Goal: Task Accomplishment & Management: Use online tool/utility

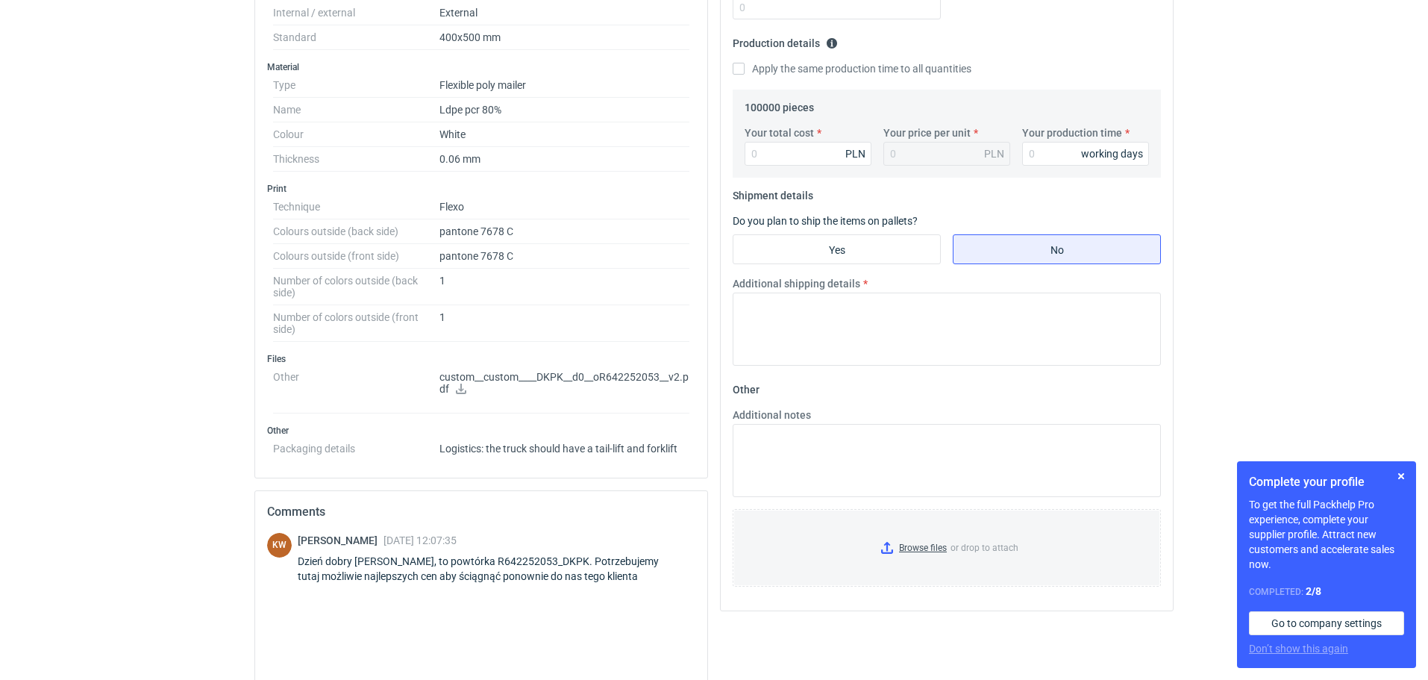
scroll to position [443, 0]
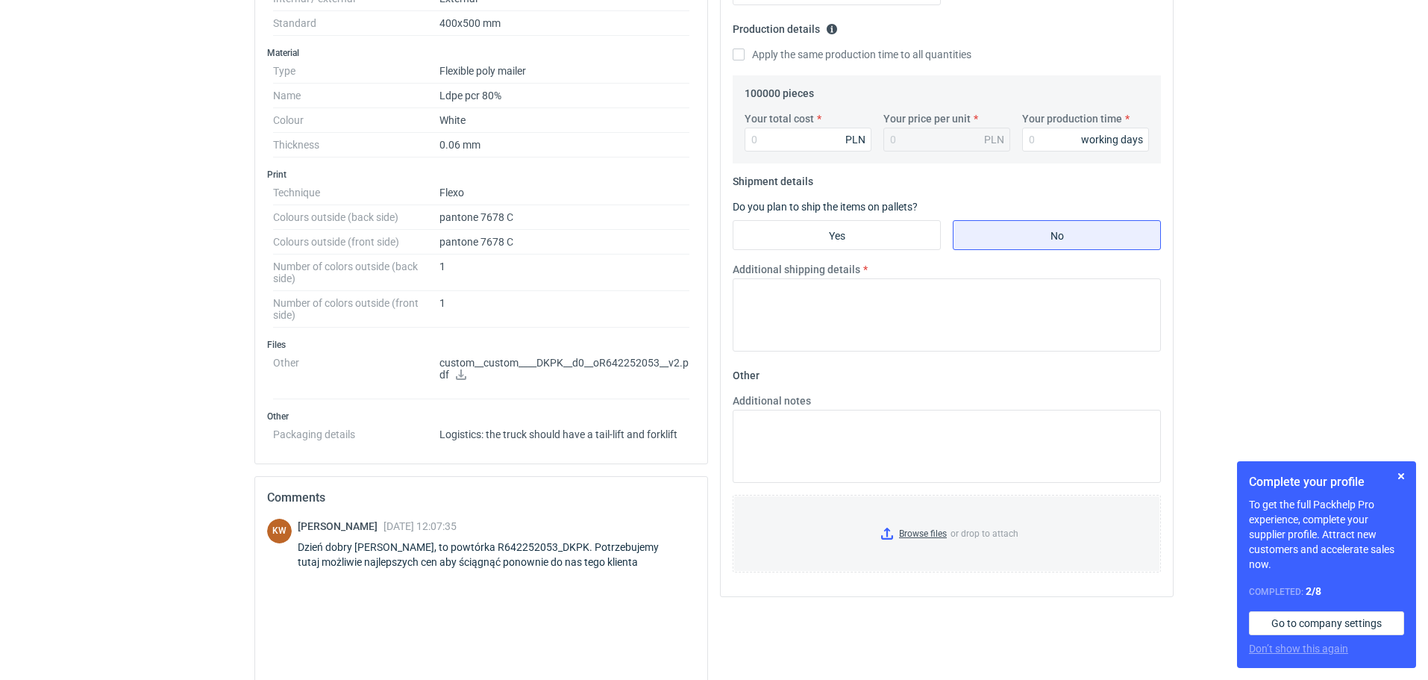
click at [457, 375] on icon at bounding box center [461, 374] width 12 height 10
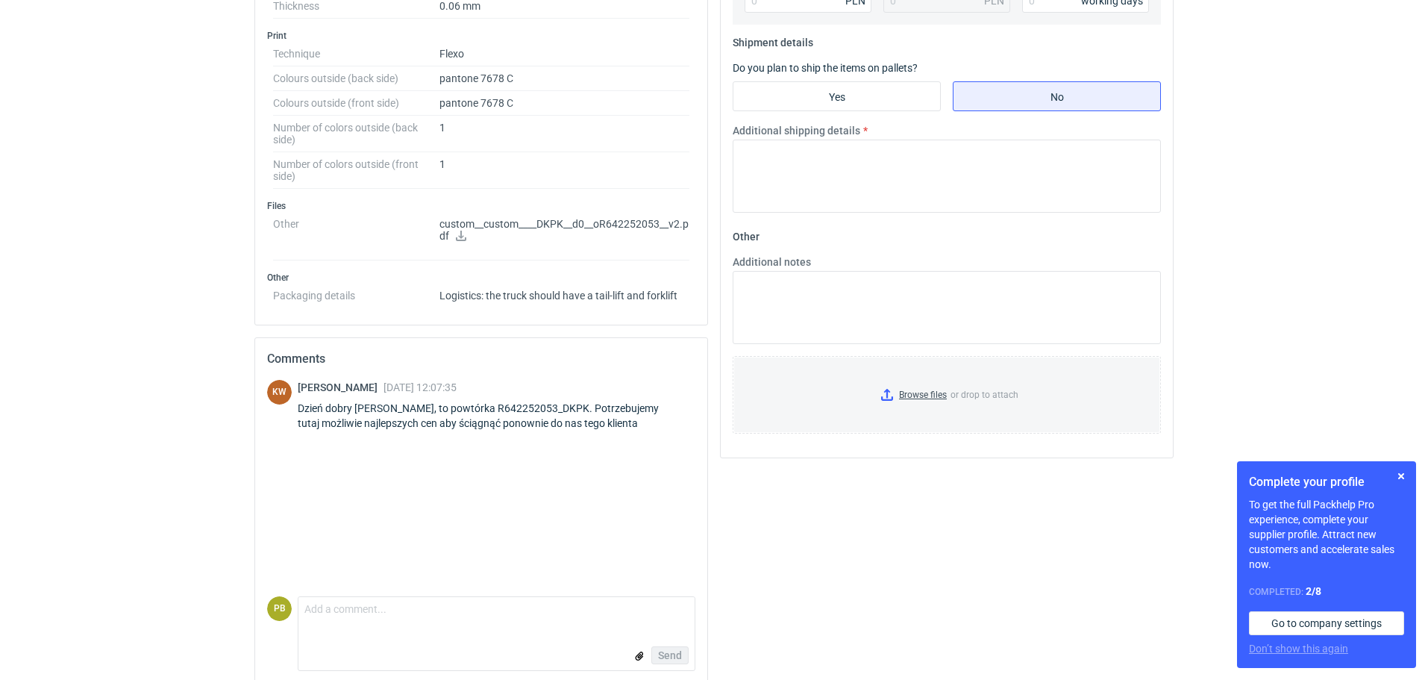
scroll to position [598, 0]
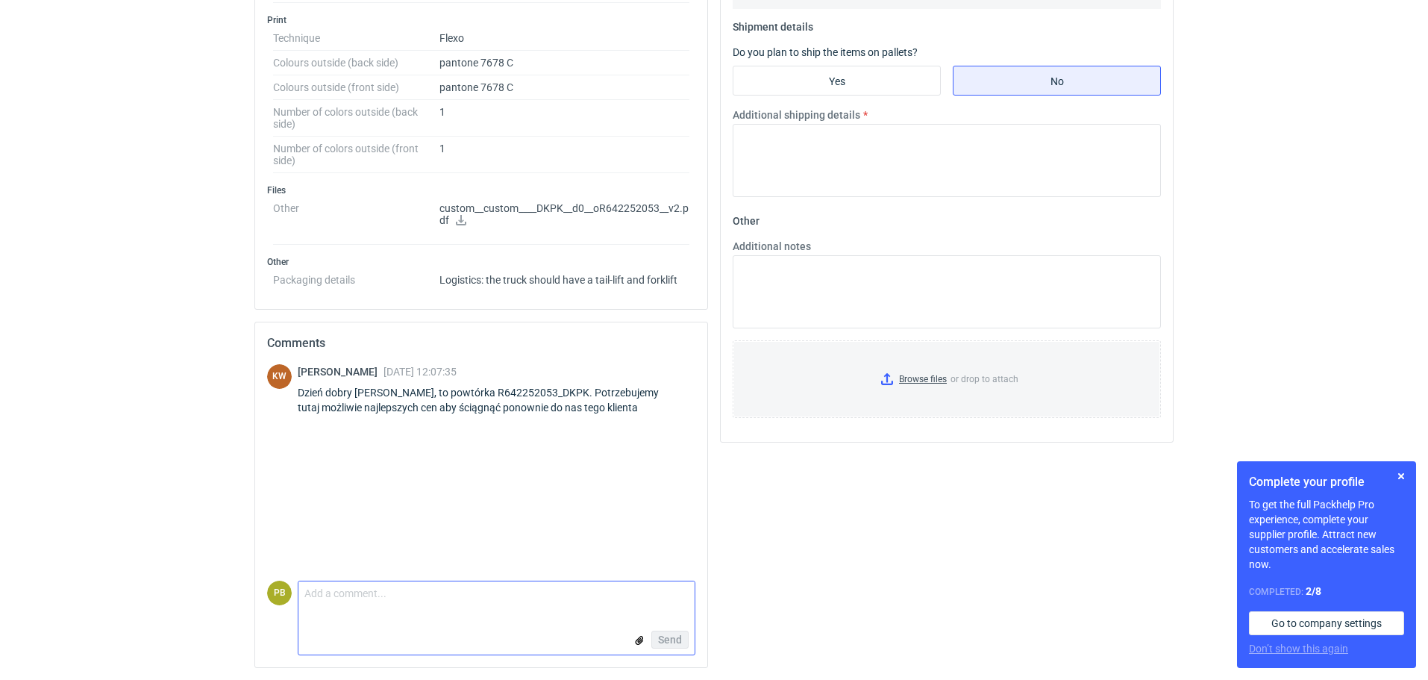
click at [308, 601] on textarea "Comment message" at bounding box center [496, 596] width 396 height 31
click at [325, 595] on textarea "Dzien dobry Pani" at bounding box center [496, 596] width 396 height 31
click at [330, 592] on textarea "Dzien dobry Pani" at bounding box center [496, 596] width 396 height 31
click at [392, 601] on textarea "Dzień dobry Pani" at bounding box center [496, 596] width 396 height 31
type textarea "Dzień dobry [PERSON_NAME], jak cena będzie ok."
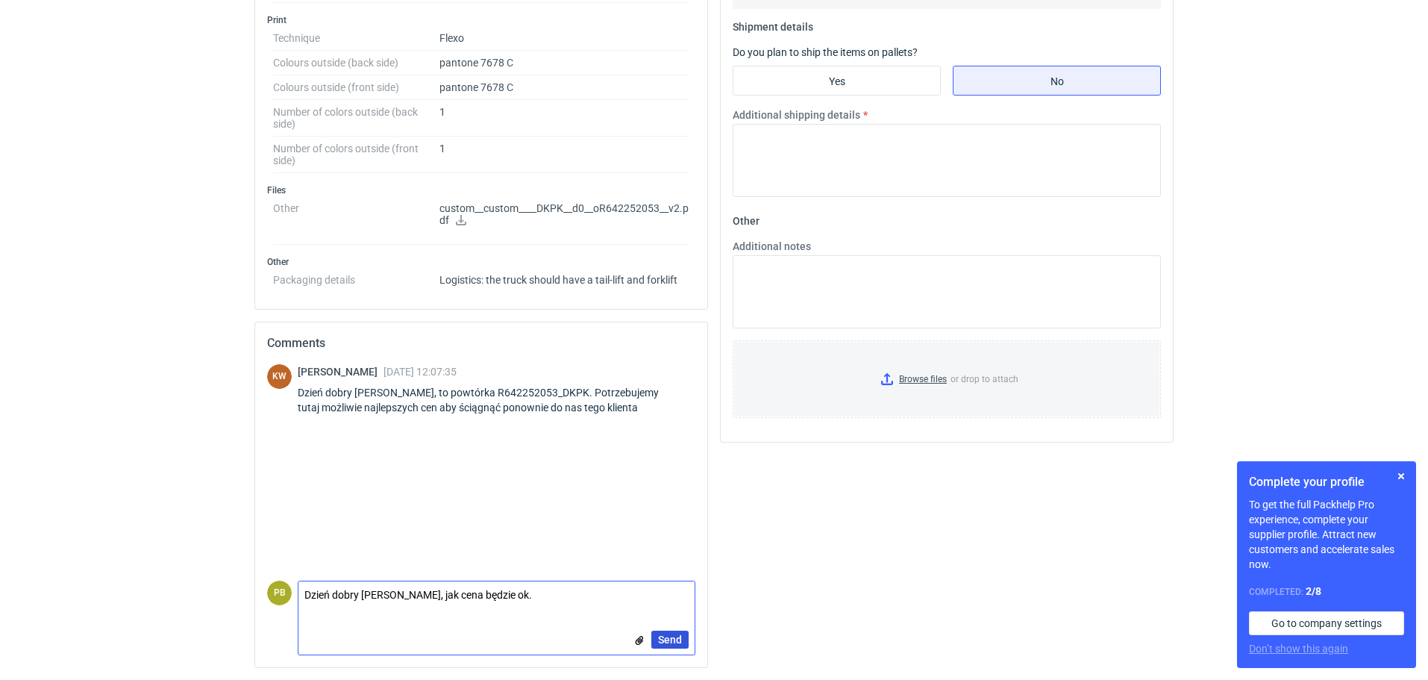
click at [670, 637] on span "Send" at bounding box center [670, 639] width 24 height 10
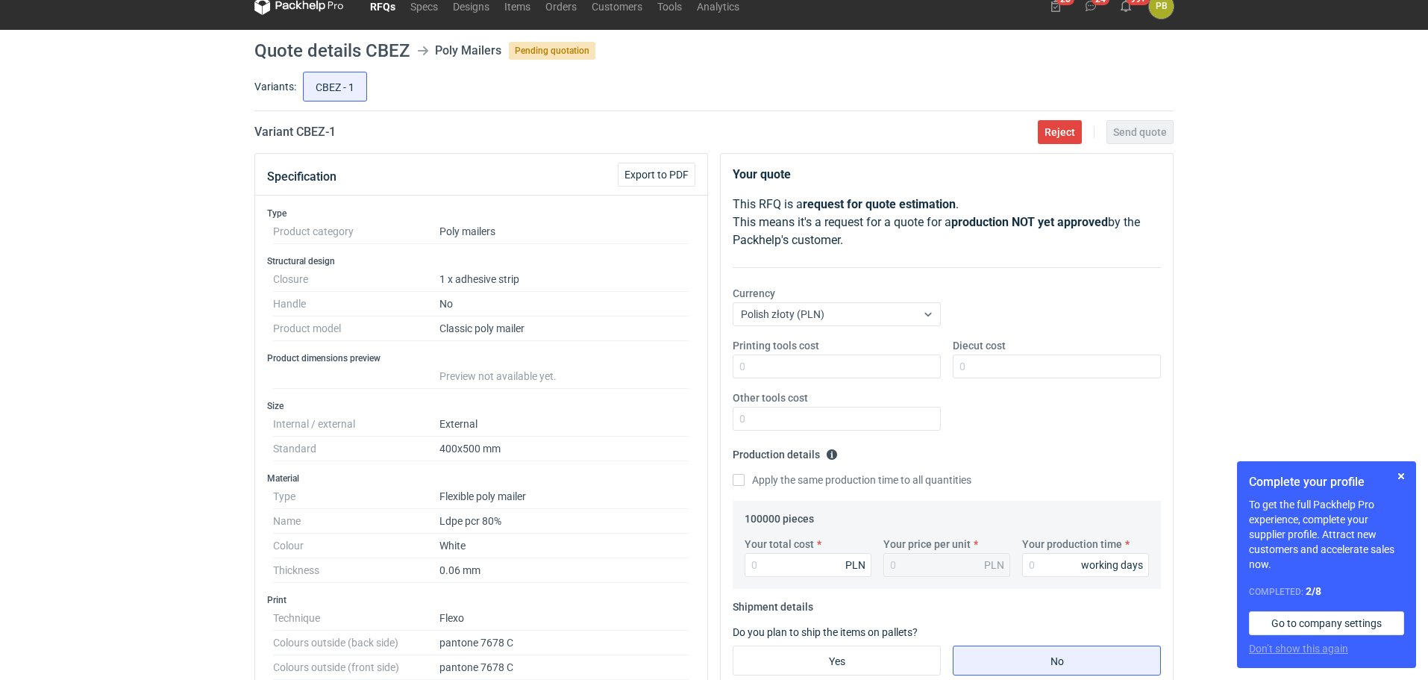
scroll to position [0, 0]
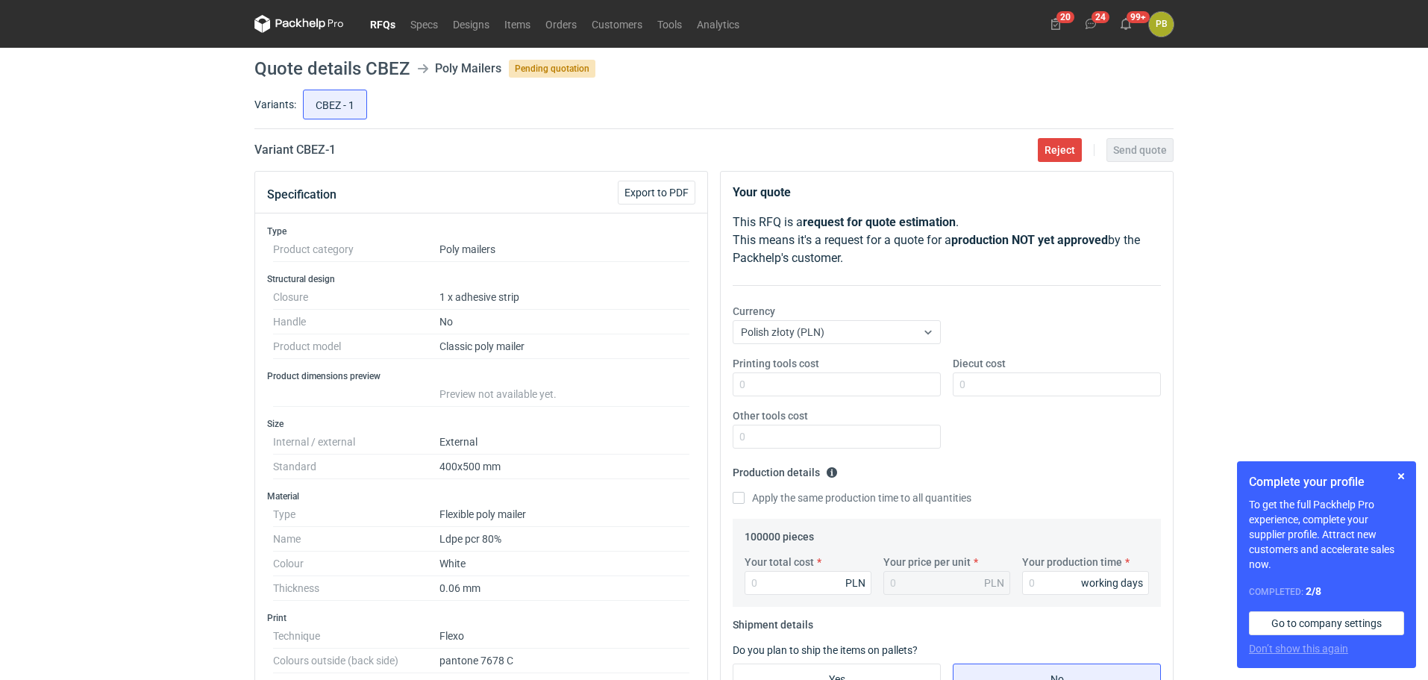
click at [385, 22] on link "RFQs" at bounding box center [383, 24] width 40 height 18
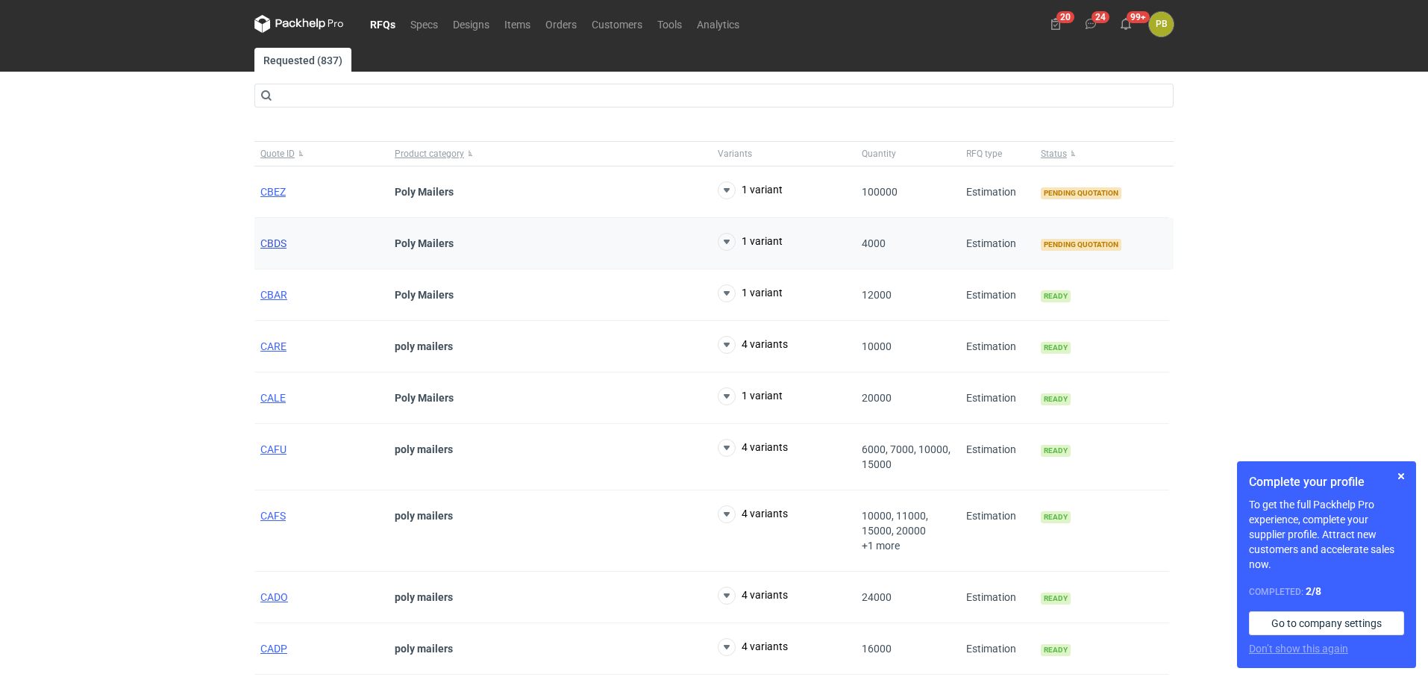
click at [277, 239] on span "CBDS" at bounding box center [273, 243] width 26 height 12
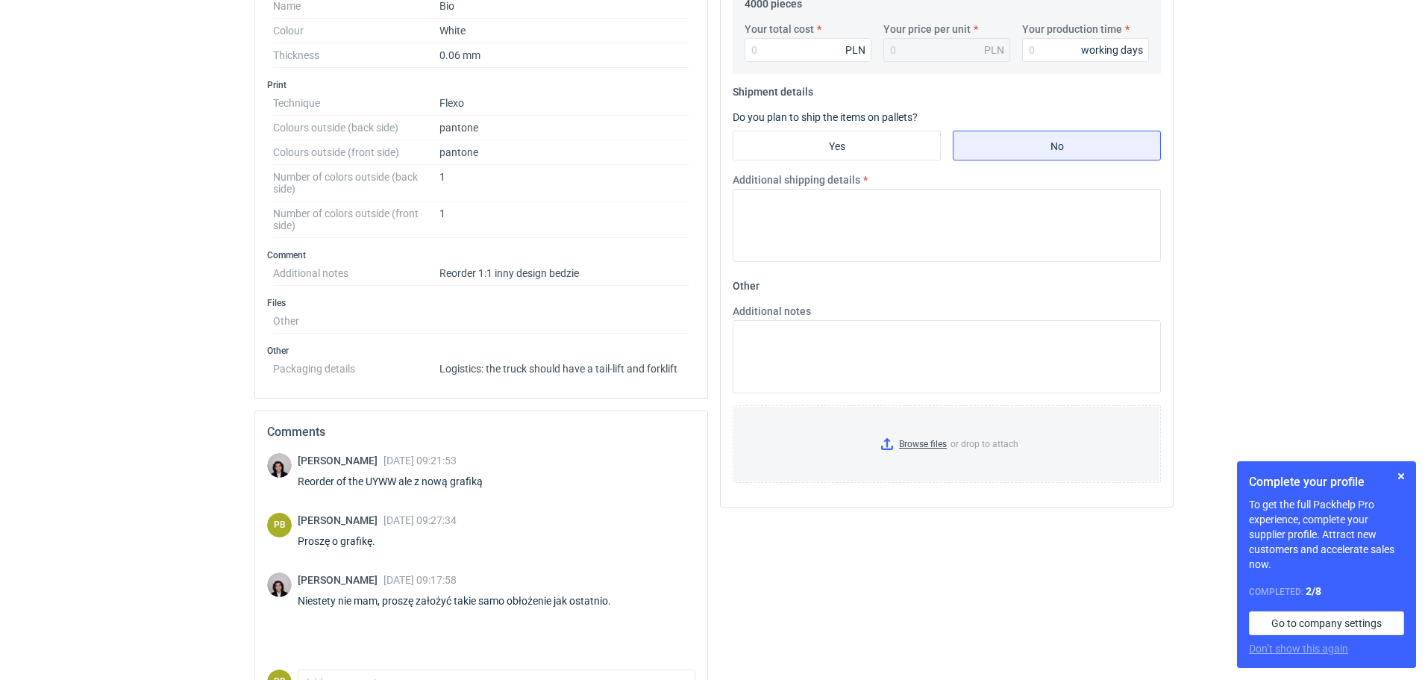
scroll to position [536, 0]
drag, startPoint x: 396, startPoint y: 475, endPoint x: 369, endPoint y: 481, distance: 27.5
click at [369, 481] on div "Reorder of the UYWW ale z nową grafiką" at bounding box center [399, 478] width 203 height 15
copy div "UYWW"
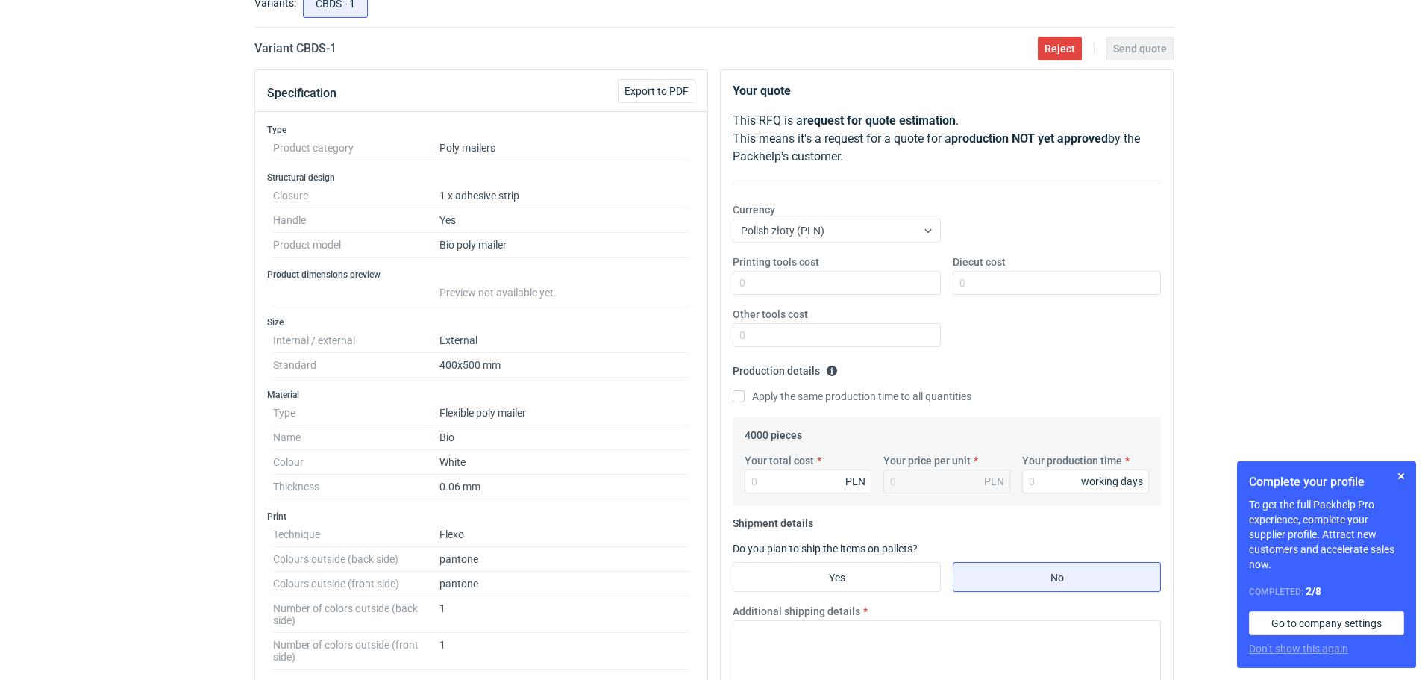
scroll to position [100, 0]
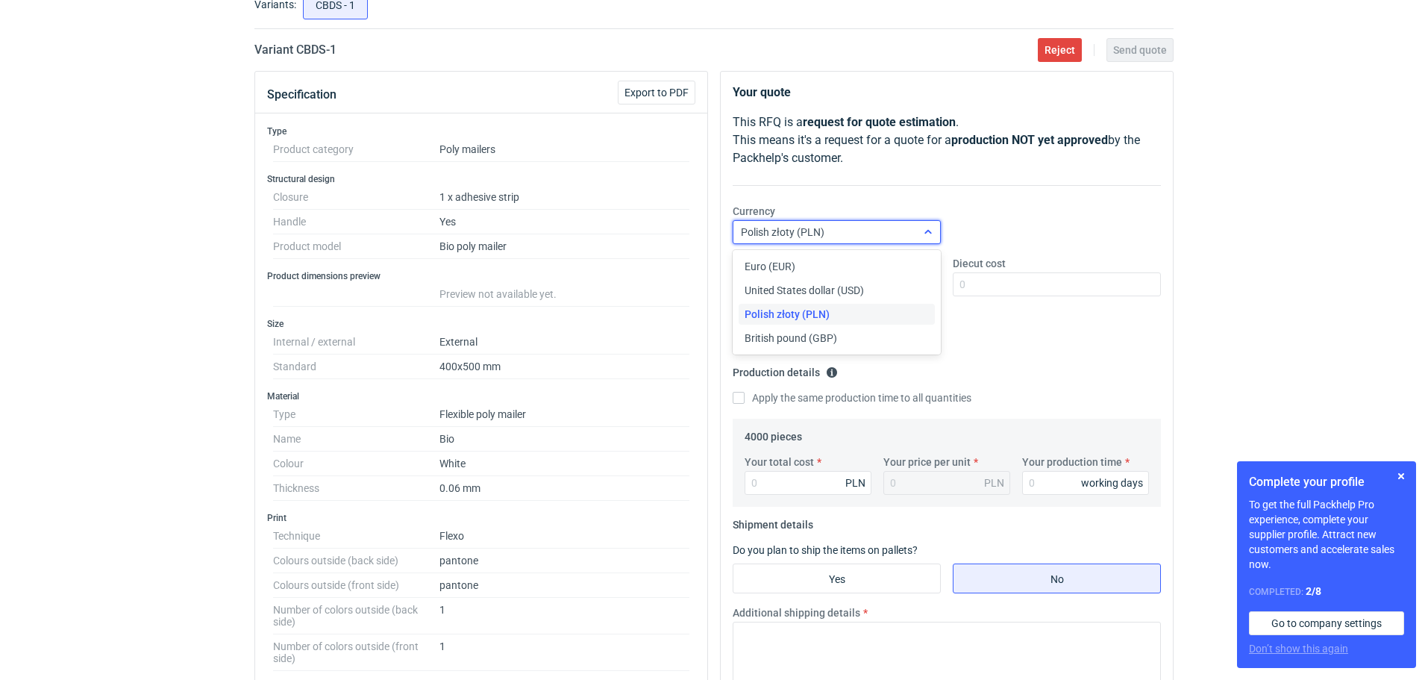
click at [927, 231] on icon at bounding box center [928, 232] width 12 height 12
click at [884, 260] on div "Euro (EUR)" at bounding box center [837, 266] width 184 height 15
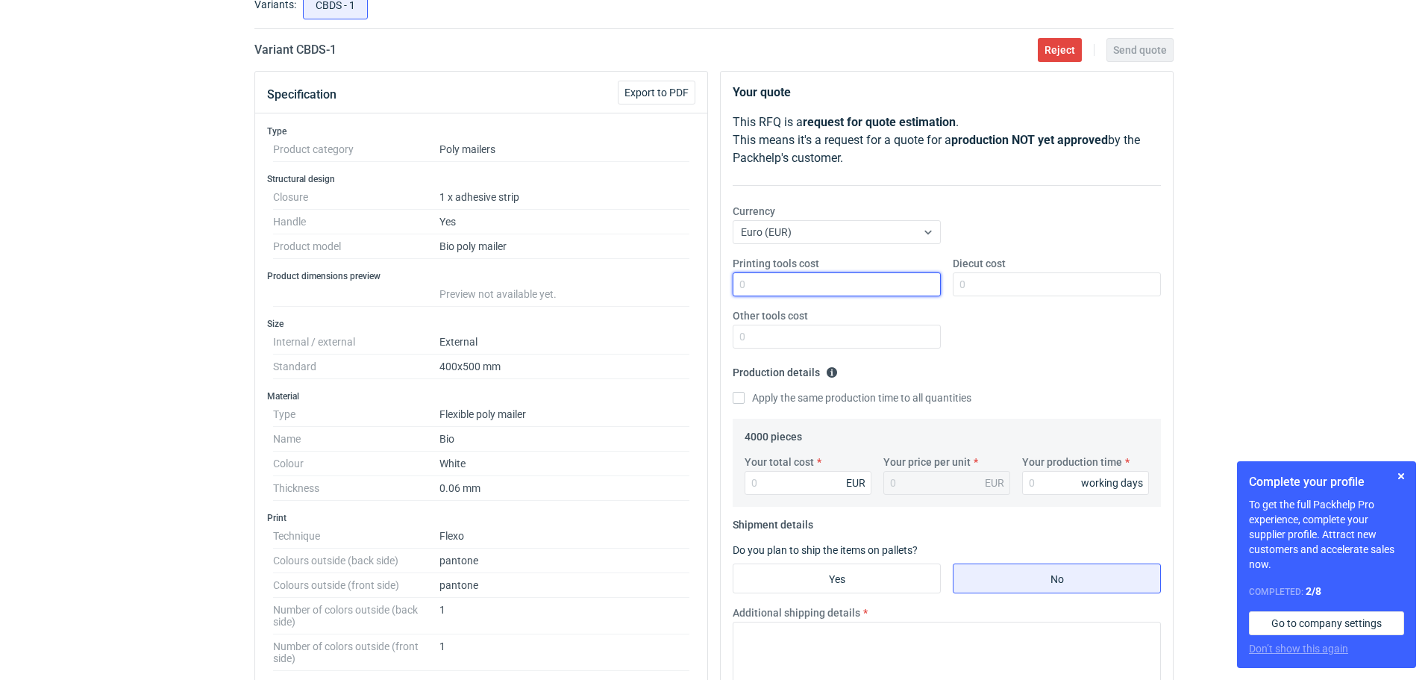
click at [774, 283] on input "Printing tools cost" at bounding box center [837, 284] width 208 height 24
type input "80"
click at [783, 478] on input "Your total cost" at bounding box center [808, 483] width 127 height 24
type input "1400"
type input "0.35"
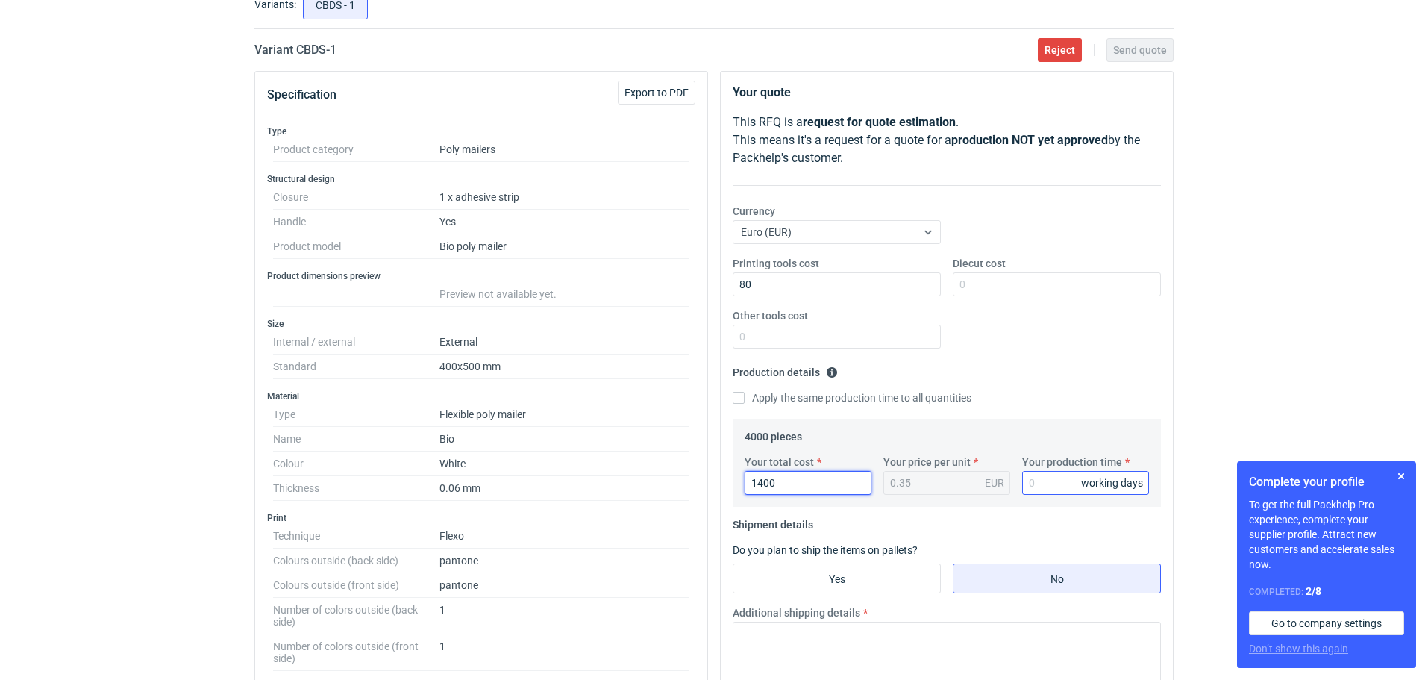
type input "1400"
click at [1045, 485] on input "Your production time" at bounding box center [1085, 483] width 127 height 24
type input "35"
click at [895, 576] on input "Yes" at bounding box center [836, 578] width 207 height 28
radio input "true"
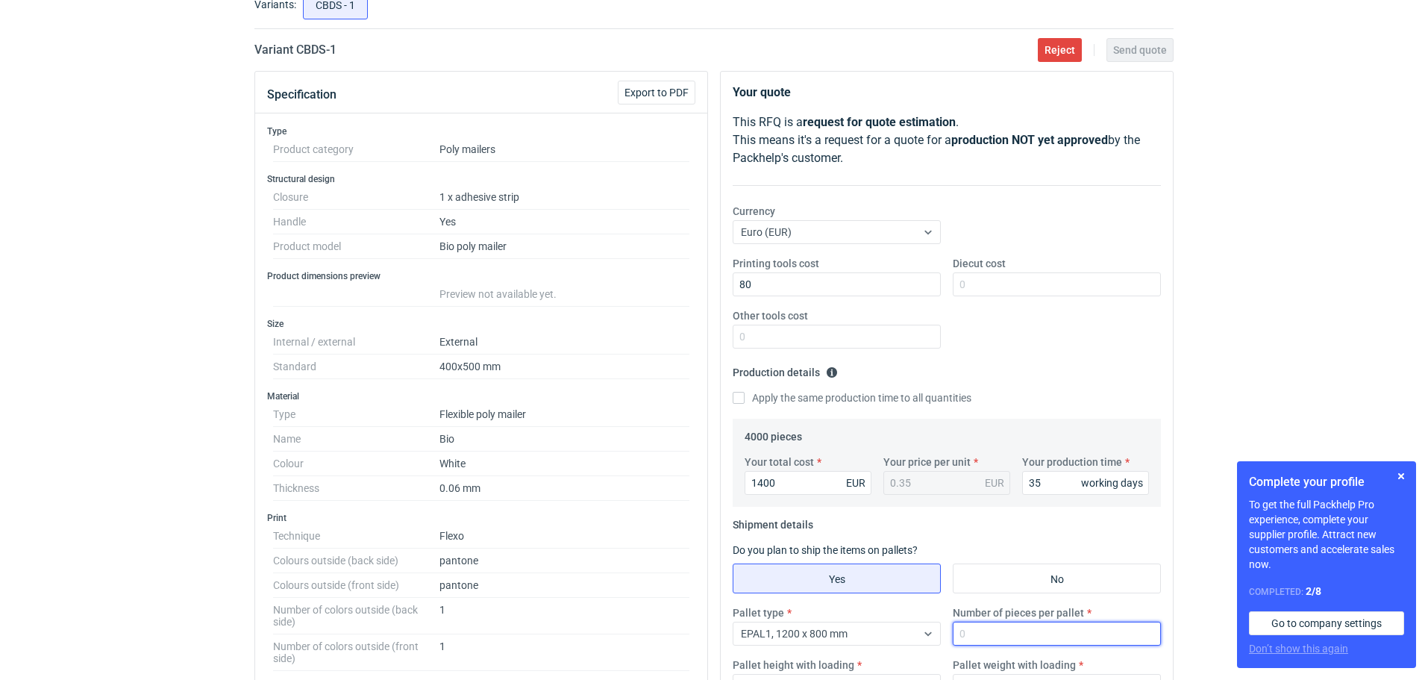
click at [991, 631] on input "Number of pieces per pallet" at bounding box center [1057, 633] width 208 height 24
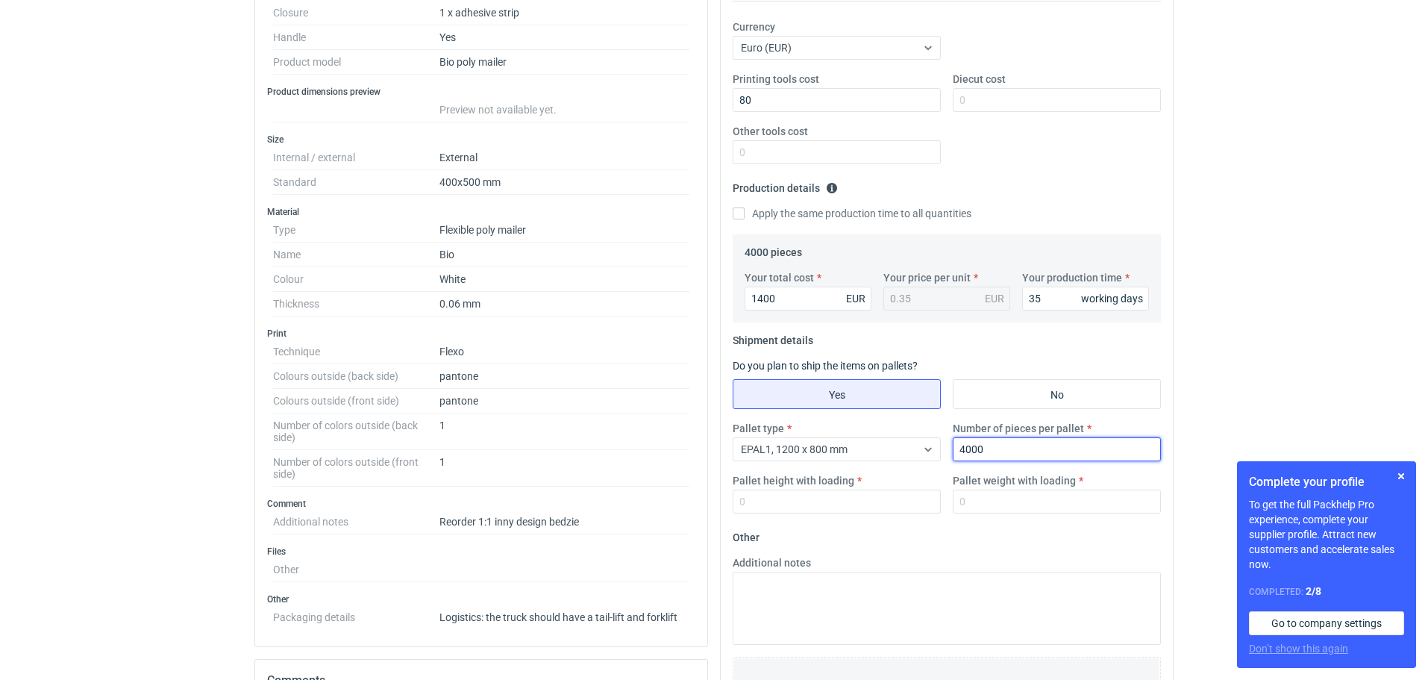
scroll to position [300, 0]
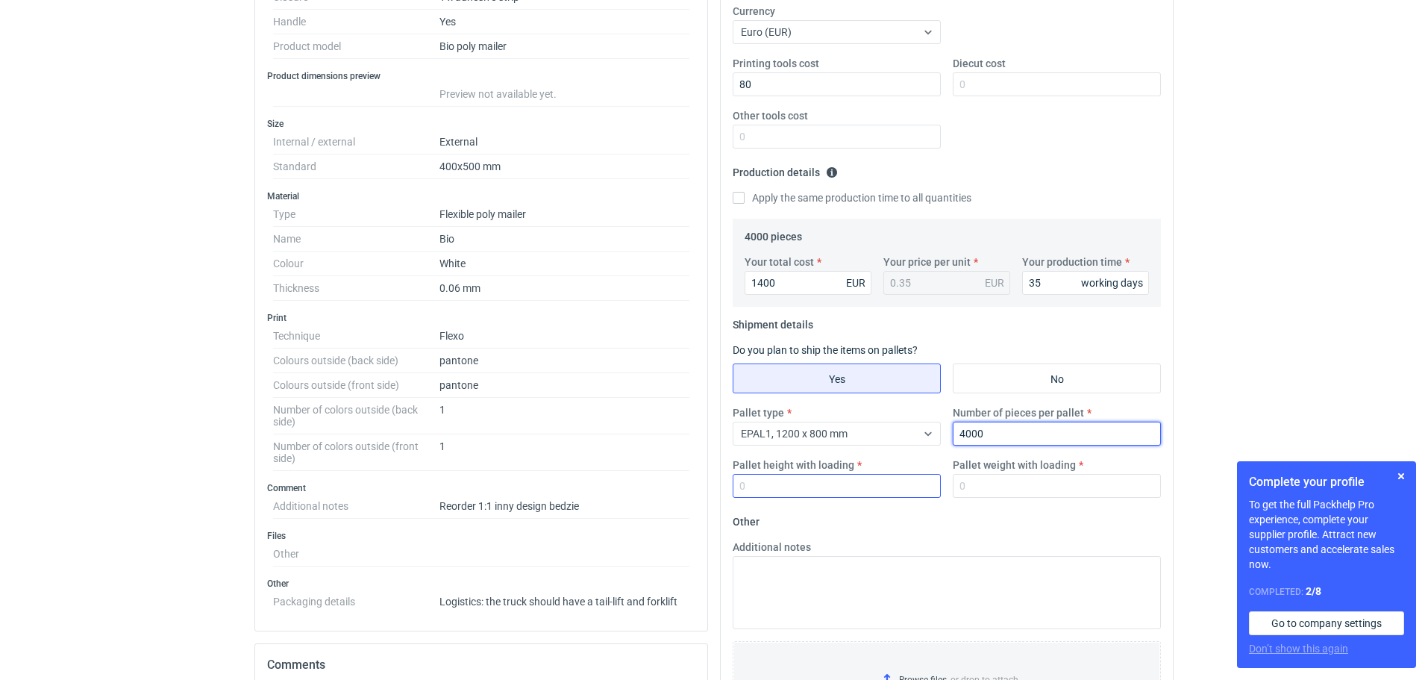
type input "4000"
click at [821, 487] on input "Pallet height with loading" at bounding box center [837, 486] width 208 height 24
type input "140"
click at [986, 486] on input "Pallet weight with loading" at bounding box center [1057, 486] width 208 height 24
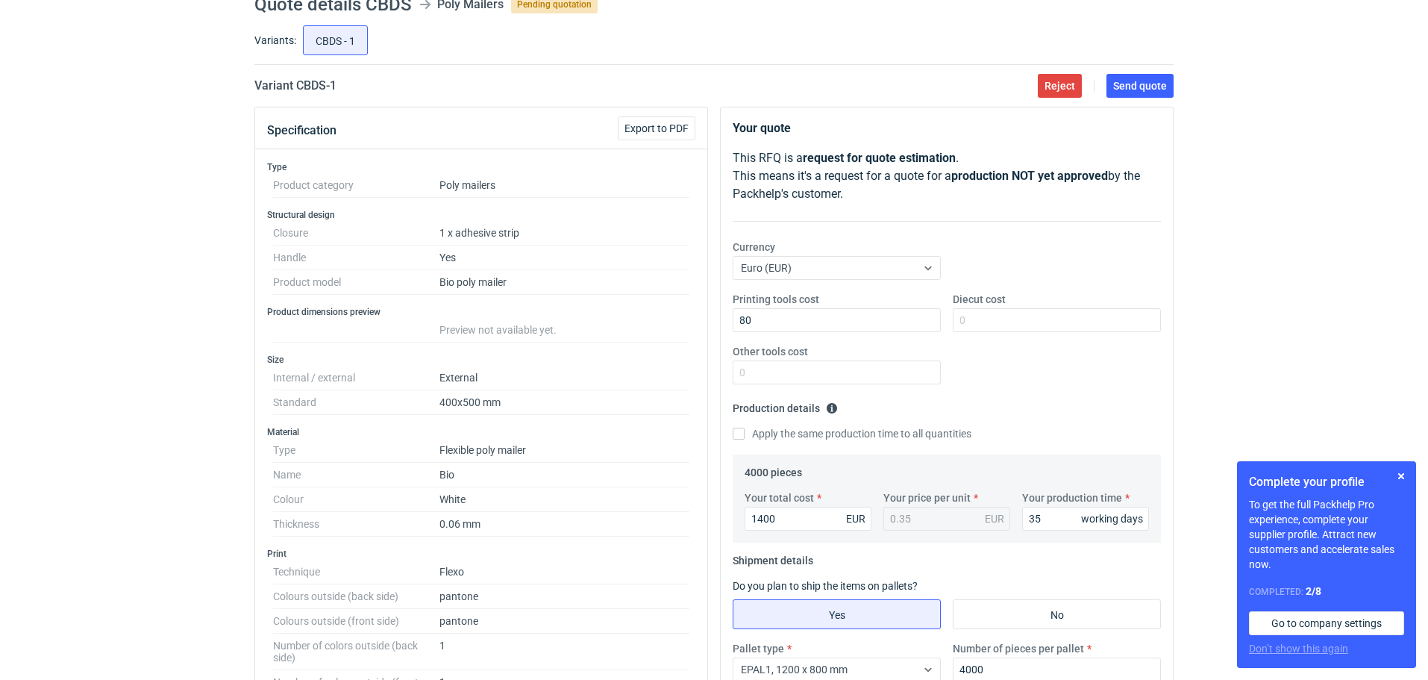
scroll to position [0, 0]
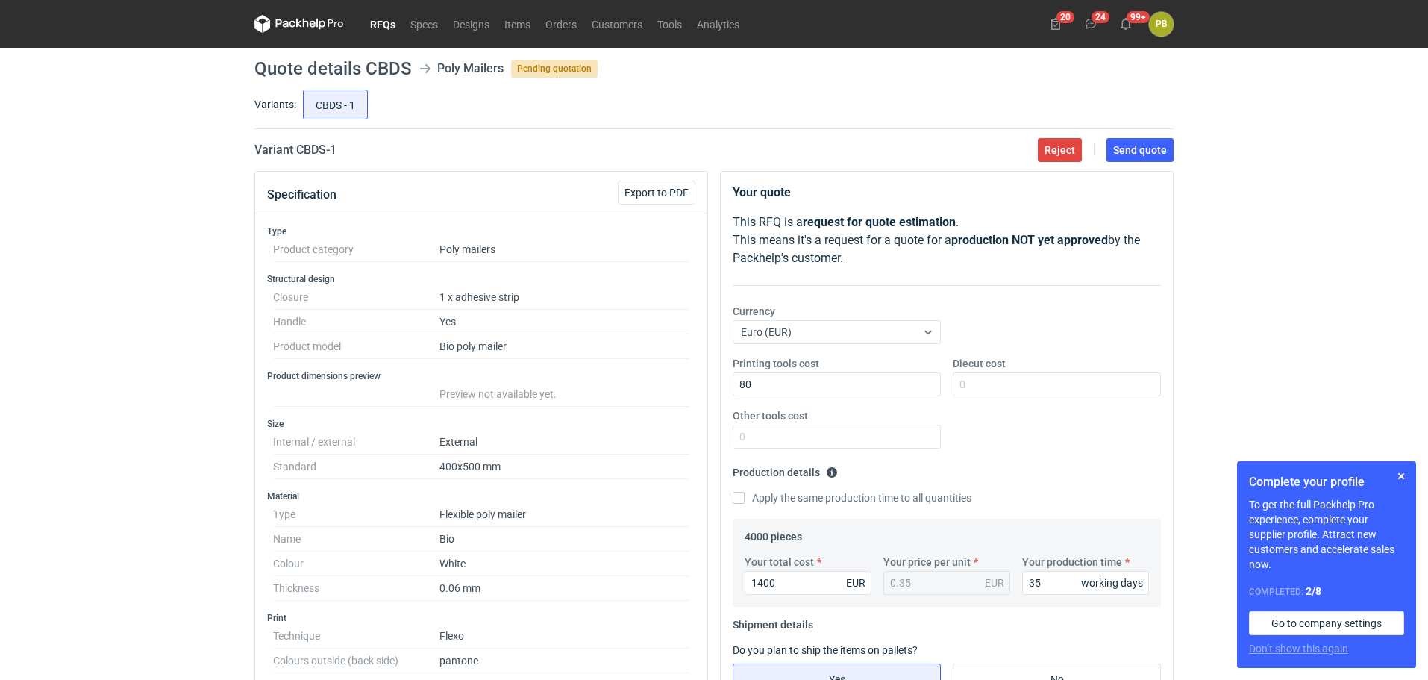
type input "250"
click at [385, 20] on link "RFQs" at bounding box center [383, 24] width 40 height 18
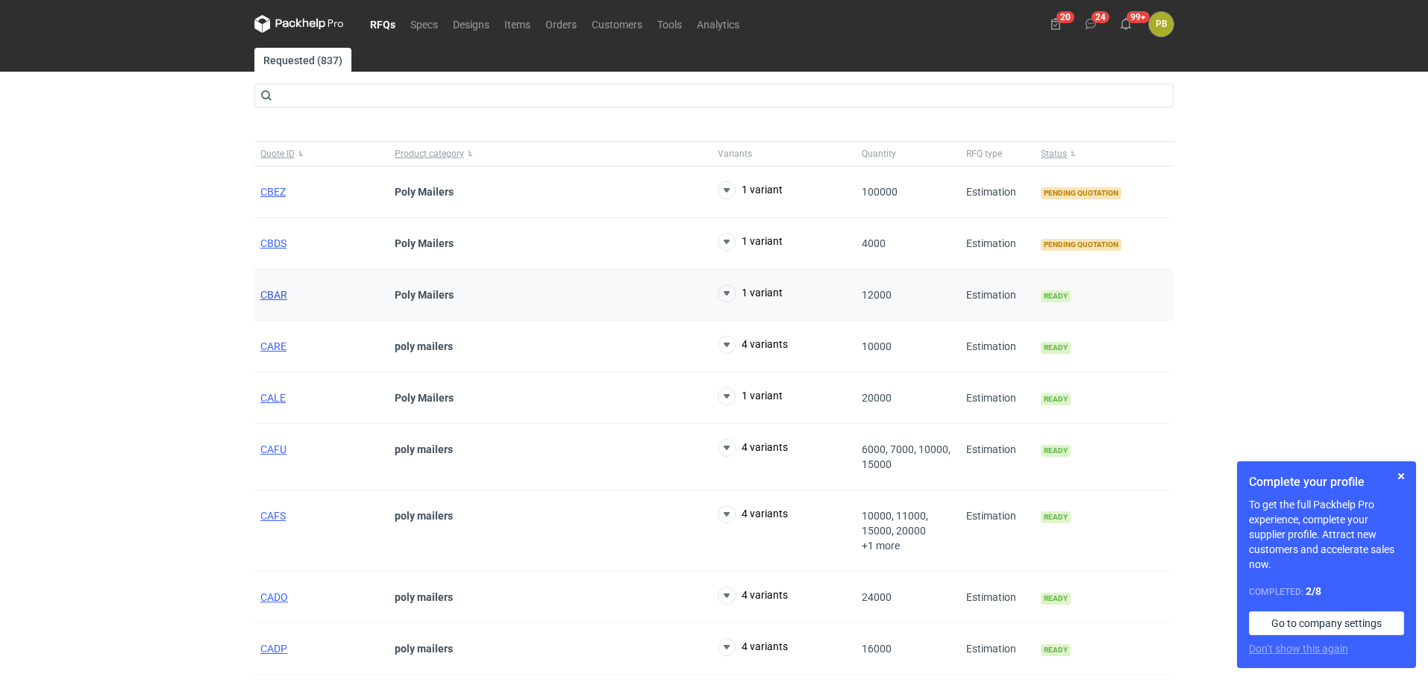
click at [275, 294] on span "CBAR" at bounding box center [273, 295] width 27 height 12
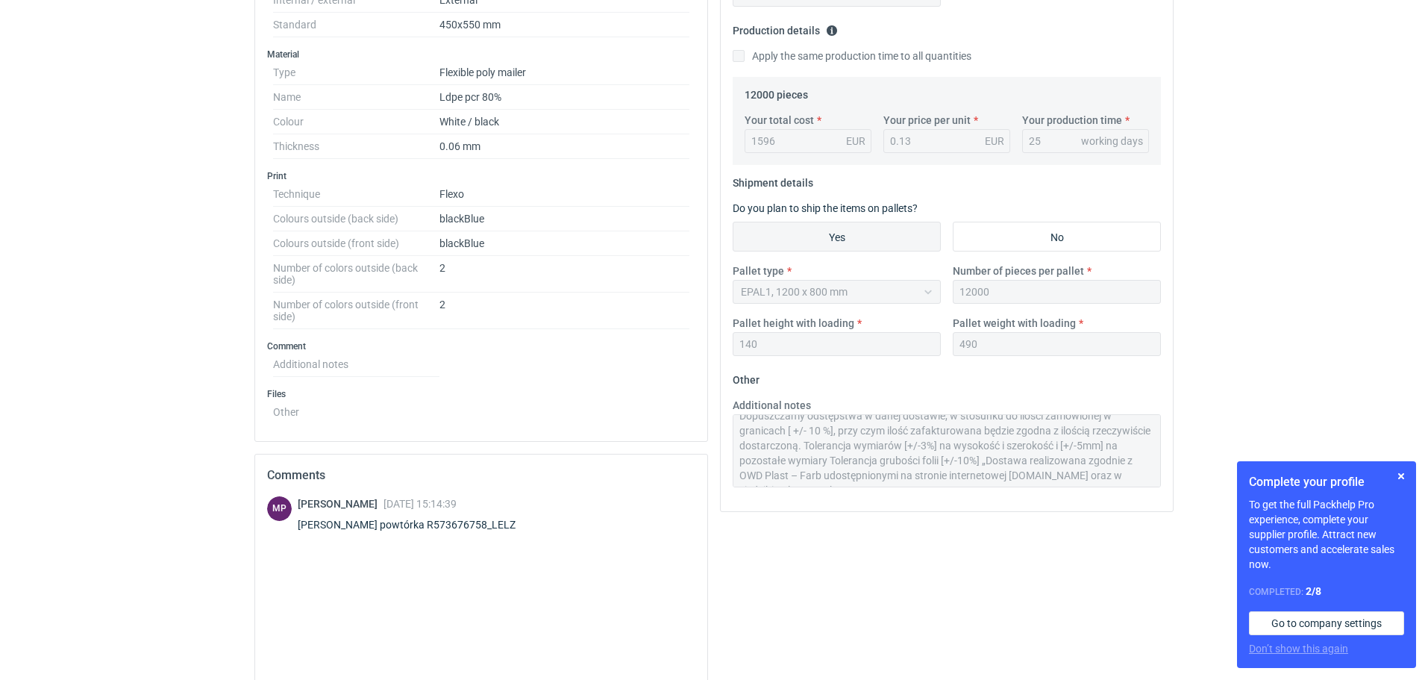
scroll to position [60, 0]
click at [1138, 487] on div "Additional notes Termin realizacji ok 4 tygodnie od akceptacji grafiki Ważność …" at bounding box center [947, 448] width 440 height 101
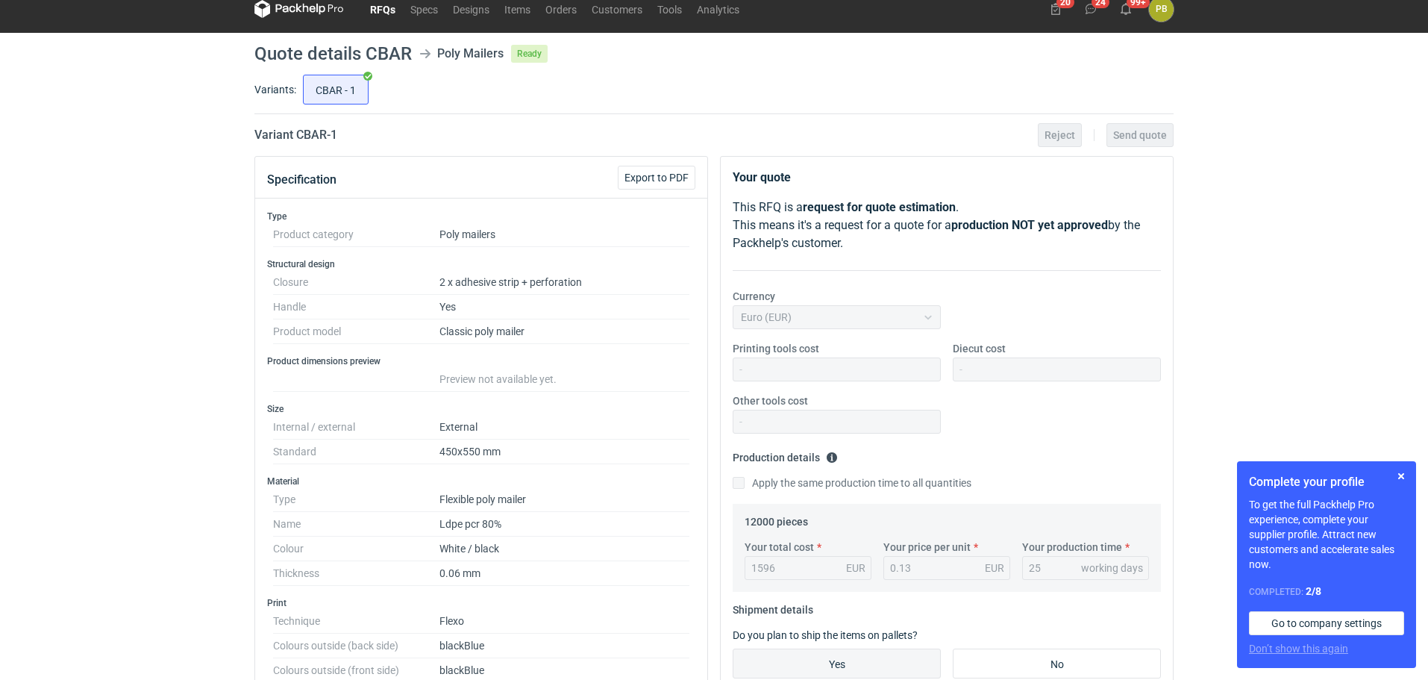
scroll to position [0, 0]
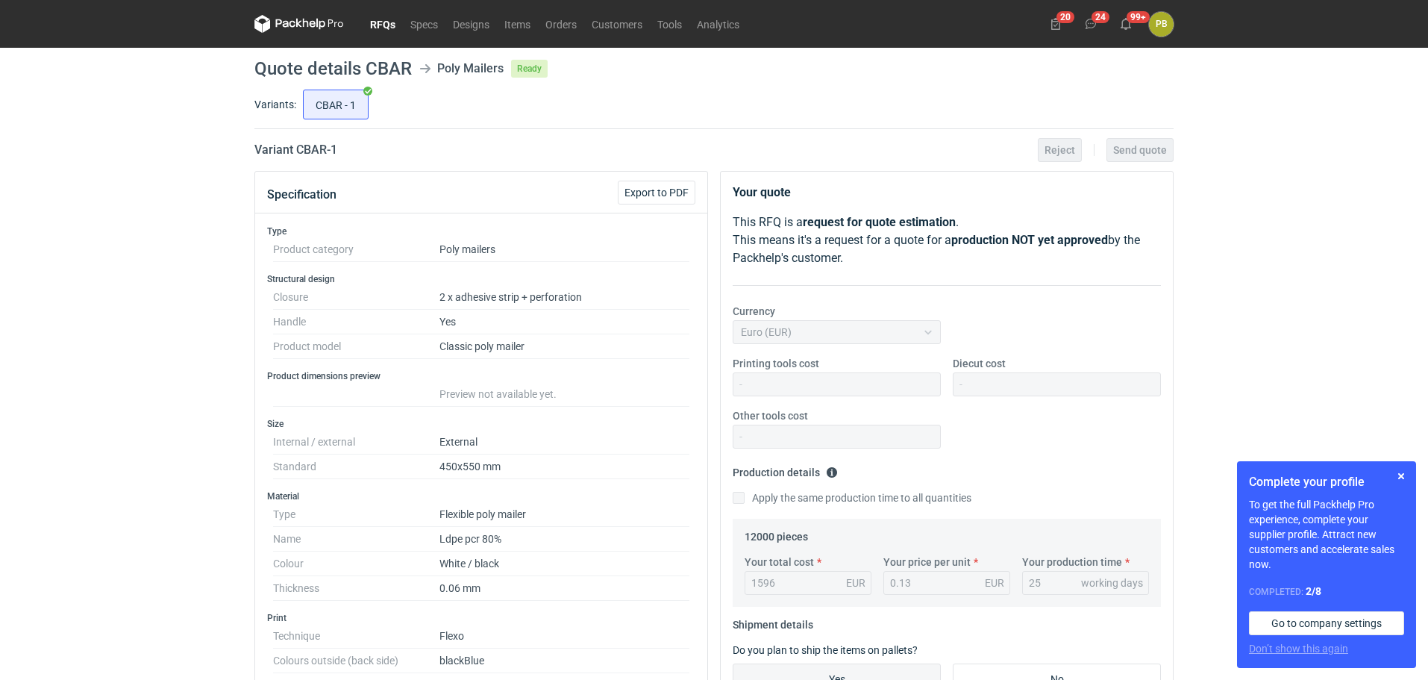
click at [380, 18] on link "RFQs" at bounding box center [383, 24] width 40 height 18
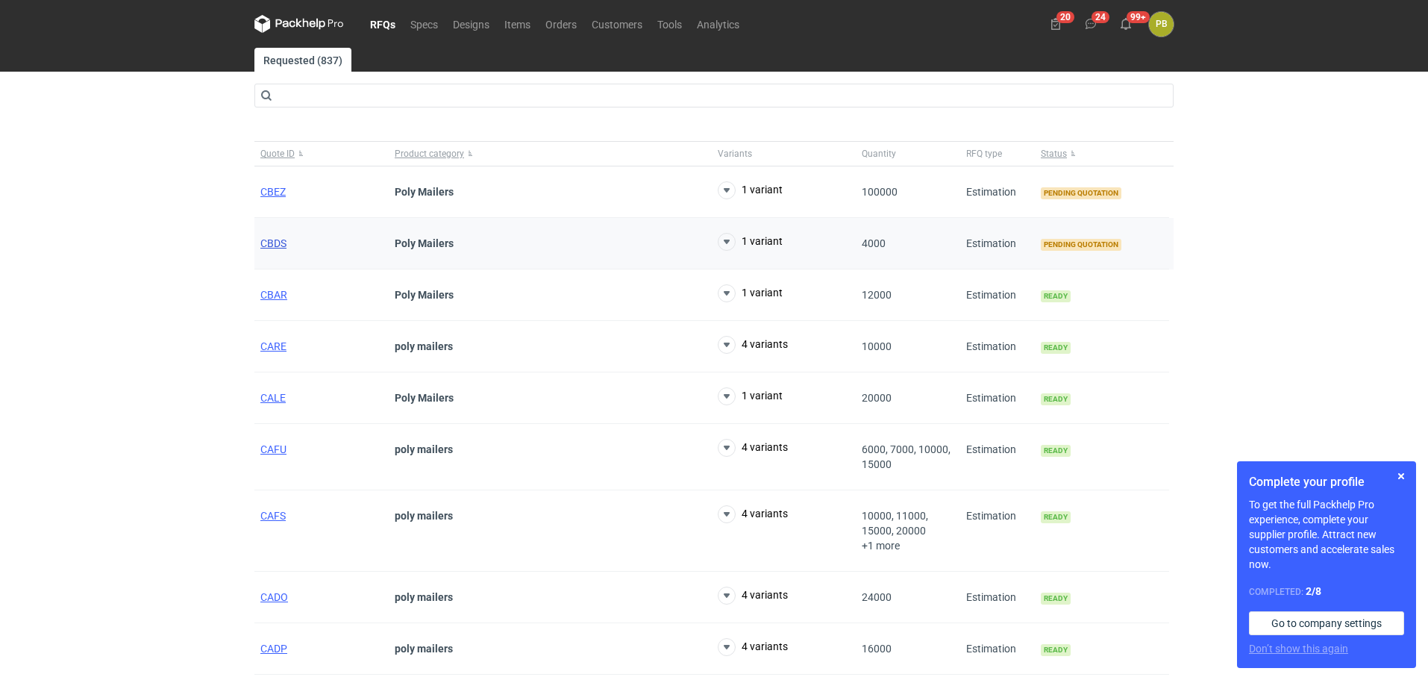
click at [270, 240] on span "CBDS" at bounding box center [273, 243] width 26 height 12
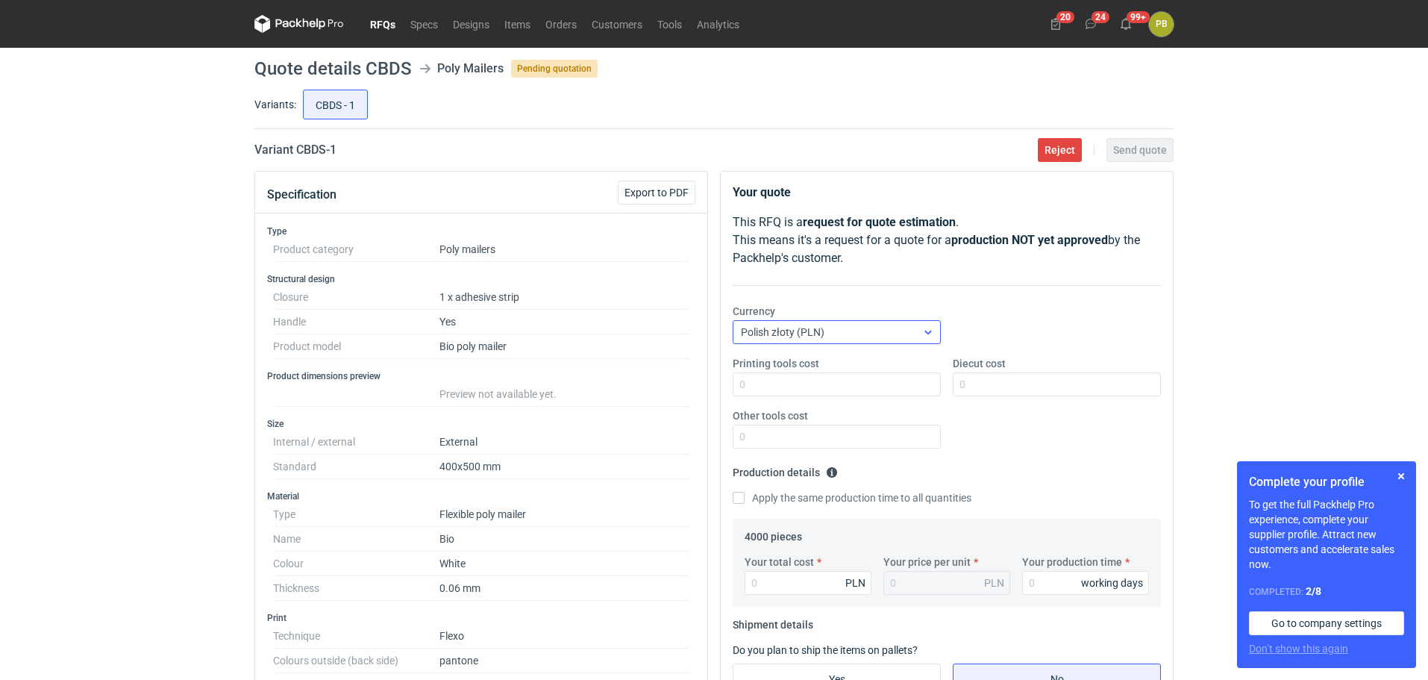
click at [927, 329] on icon at bounding box center [928, 332] width 12 height 12
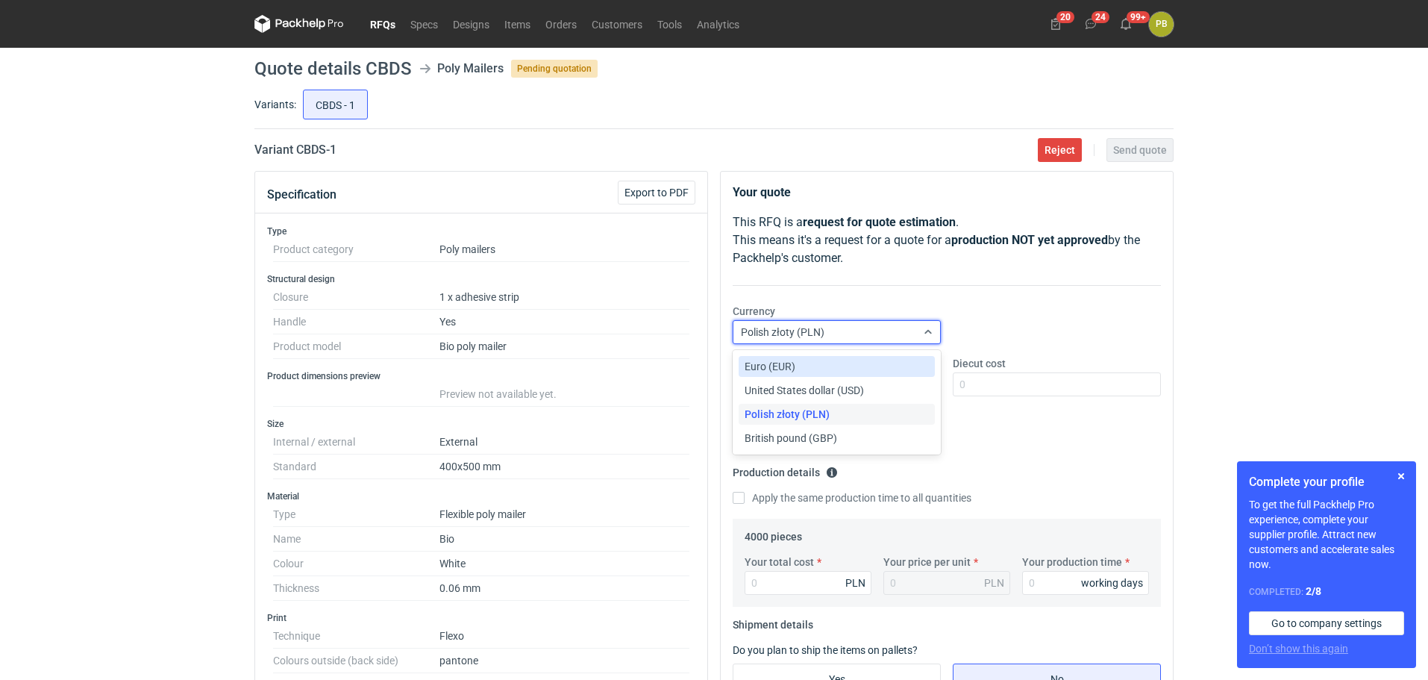
click at [879, 363] on div "Euro (EUR)" at bounding box center [837, 366] width 184 height 15
click at [796, 377] on input "Printing tools cost" at bounding box center [837, 384] width 208 height 24
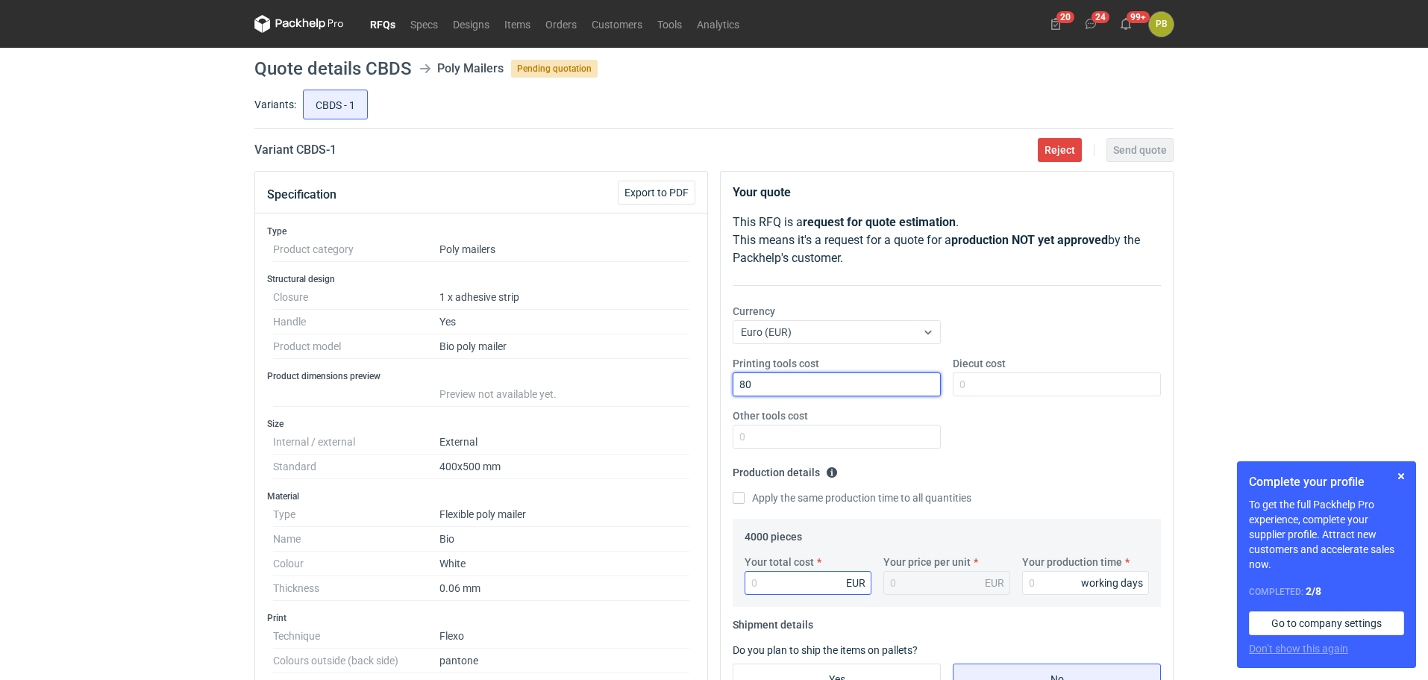
type input "80"
click at [768, 592] on input "Your total cost" at bounding box center [808, 583] width 127 height 24
type input "1400"
type input "0.35"
type input "1400"
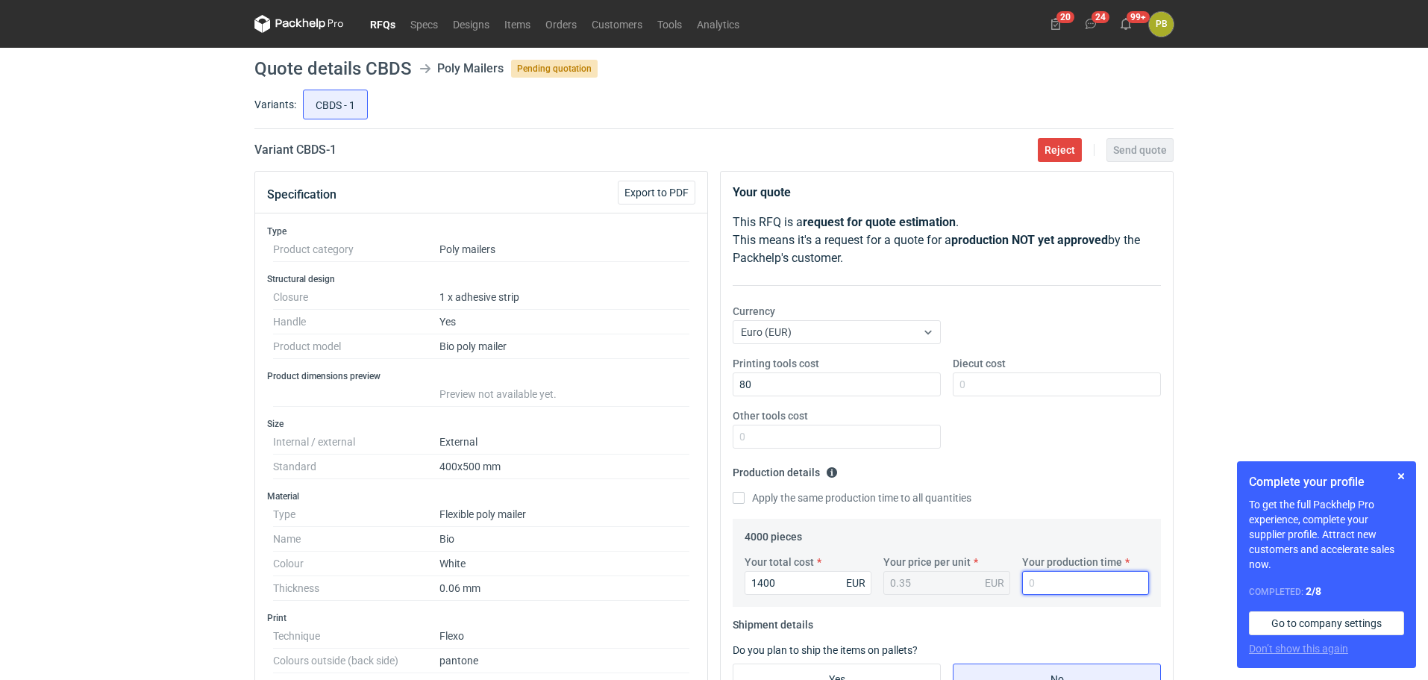
click at [1067, 586] on input "Your production time" at bounding box center [1085, 583] width 127 height 24
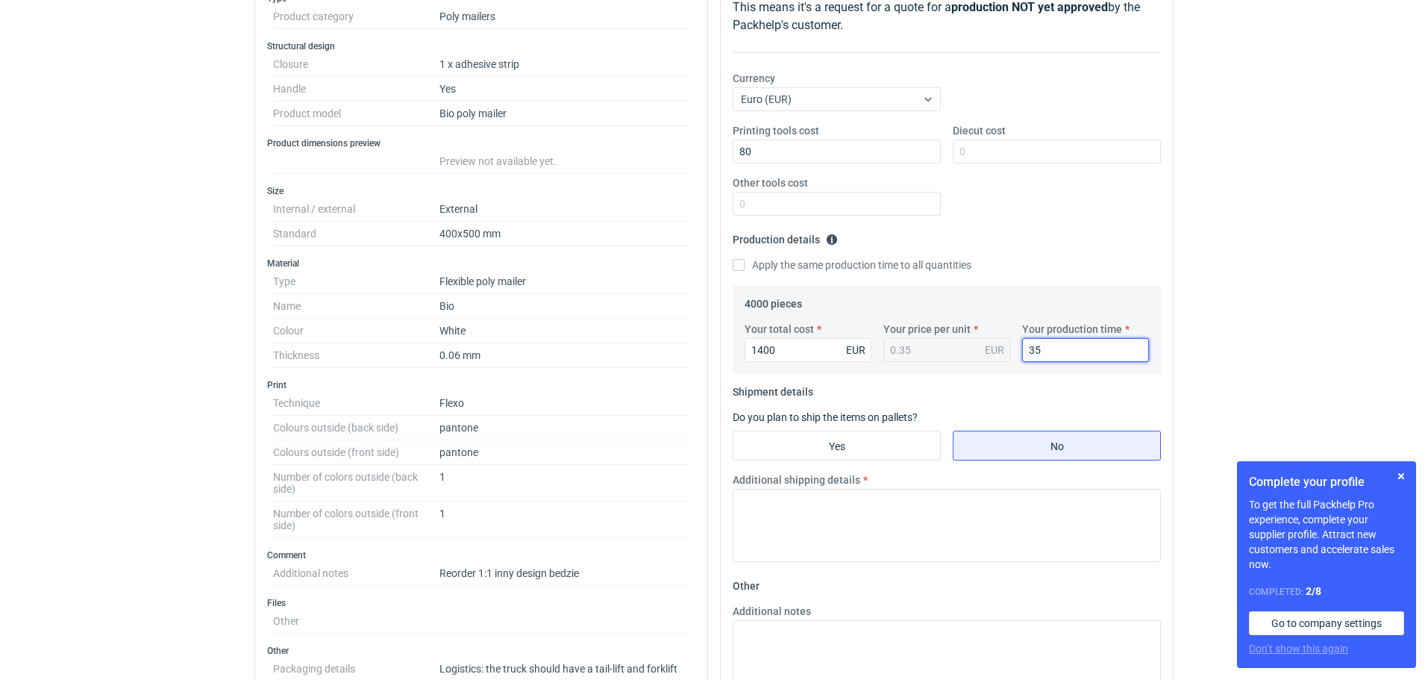
scroll to position [248, 0]
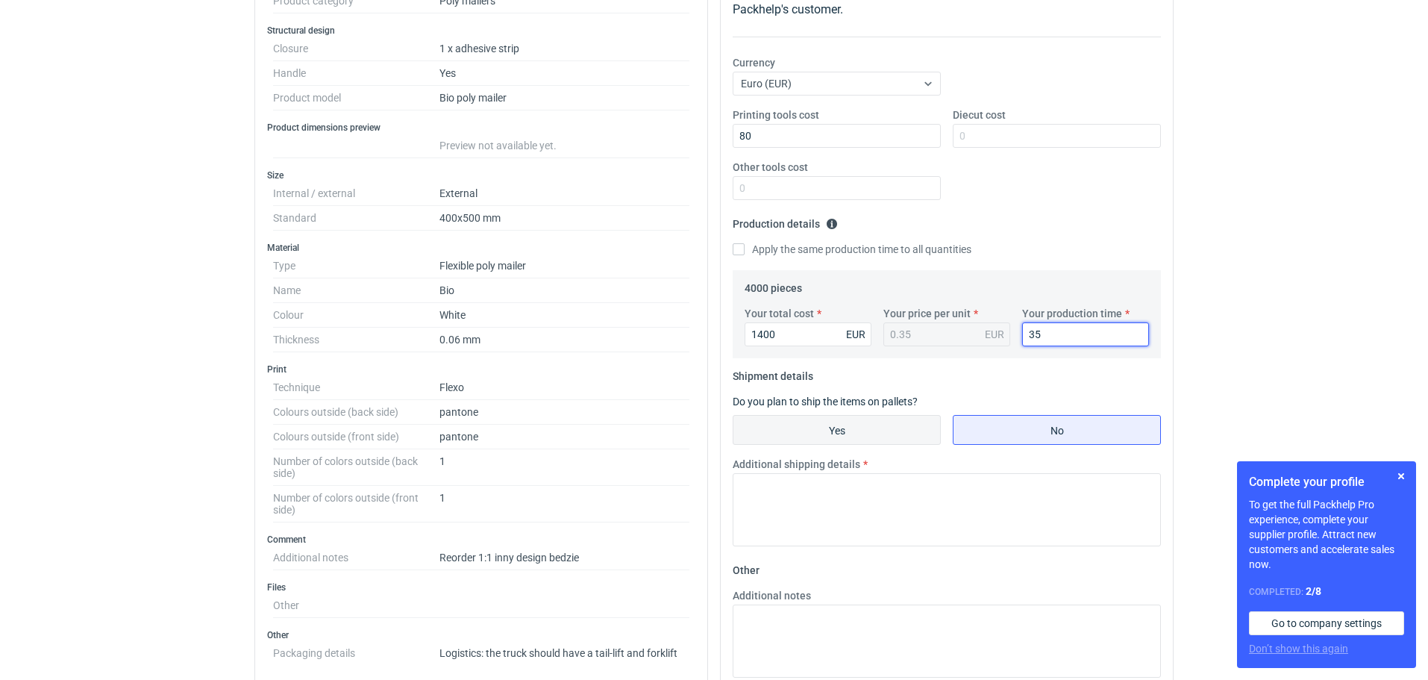
type input "35"
click at [874, 429] on input "Yes" at bounding box center [836, 430] width 207 height 28
radio input "true"
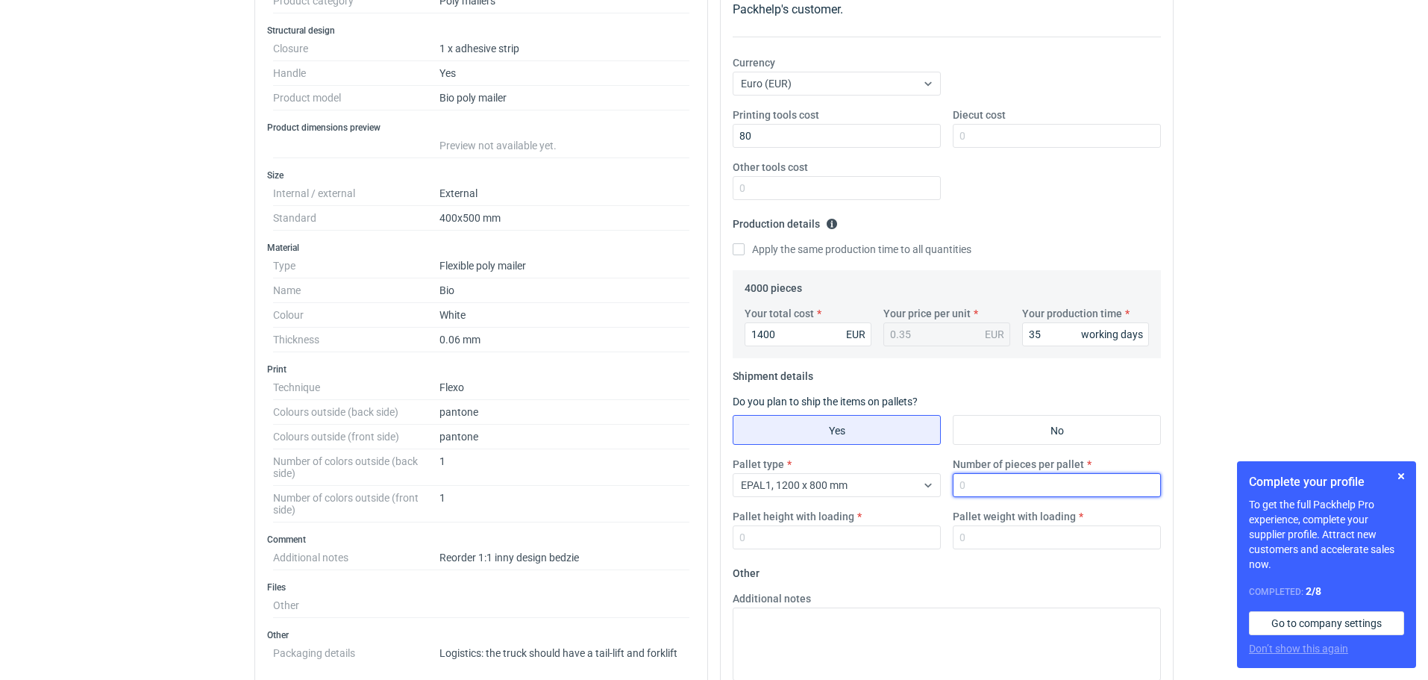
click at [998, 489] on input "Number of pieces per pallet" at bounding box center [1057, 485] width 208 height 24
type input "4000"
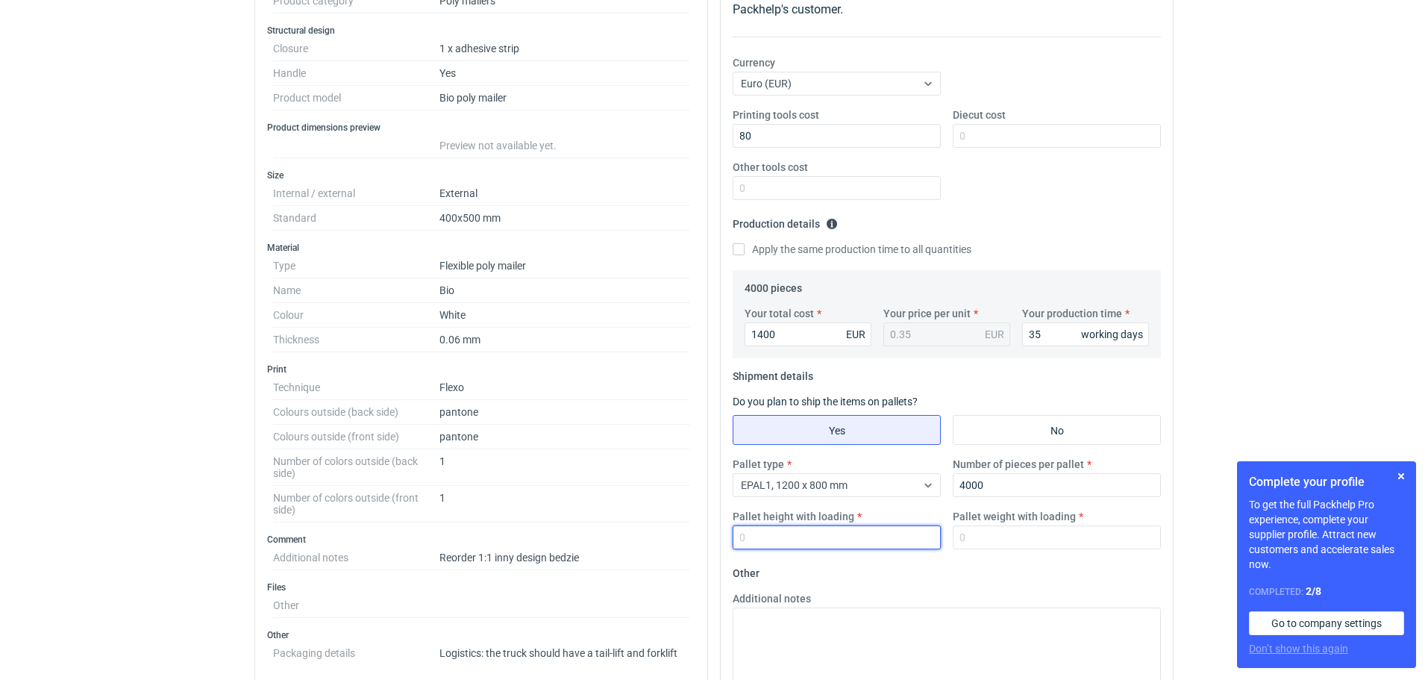
click at [786, 541] on input "Pallet height with loading" at bounding box center [837, 537] width 208 height 24
type input "140"
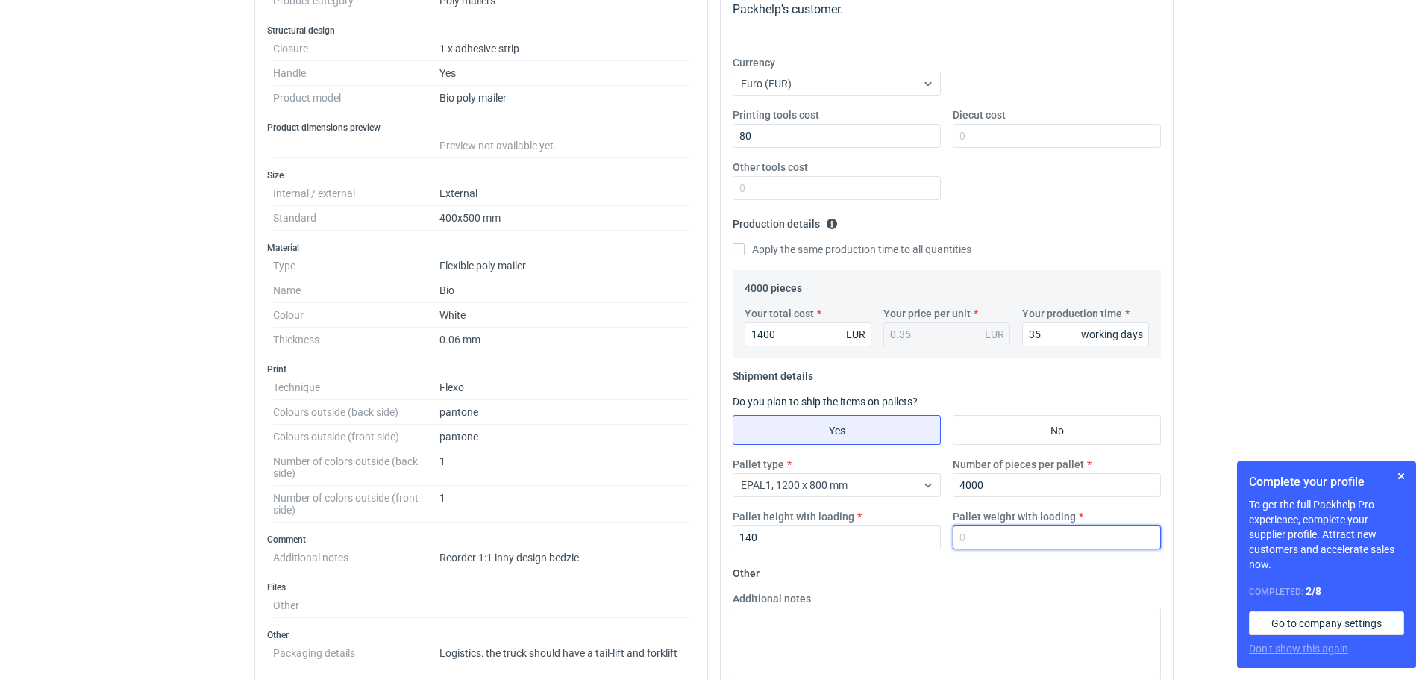
click at [991, 543] on input "Pallet weight with loading" at bounding box center [1057, 537] width 208 height 24
type input "250"
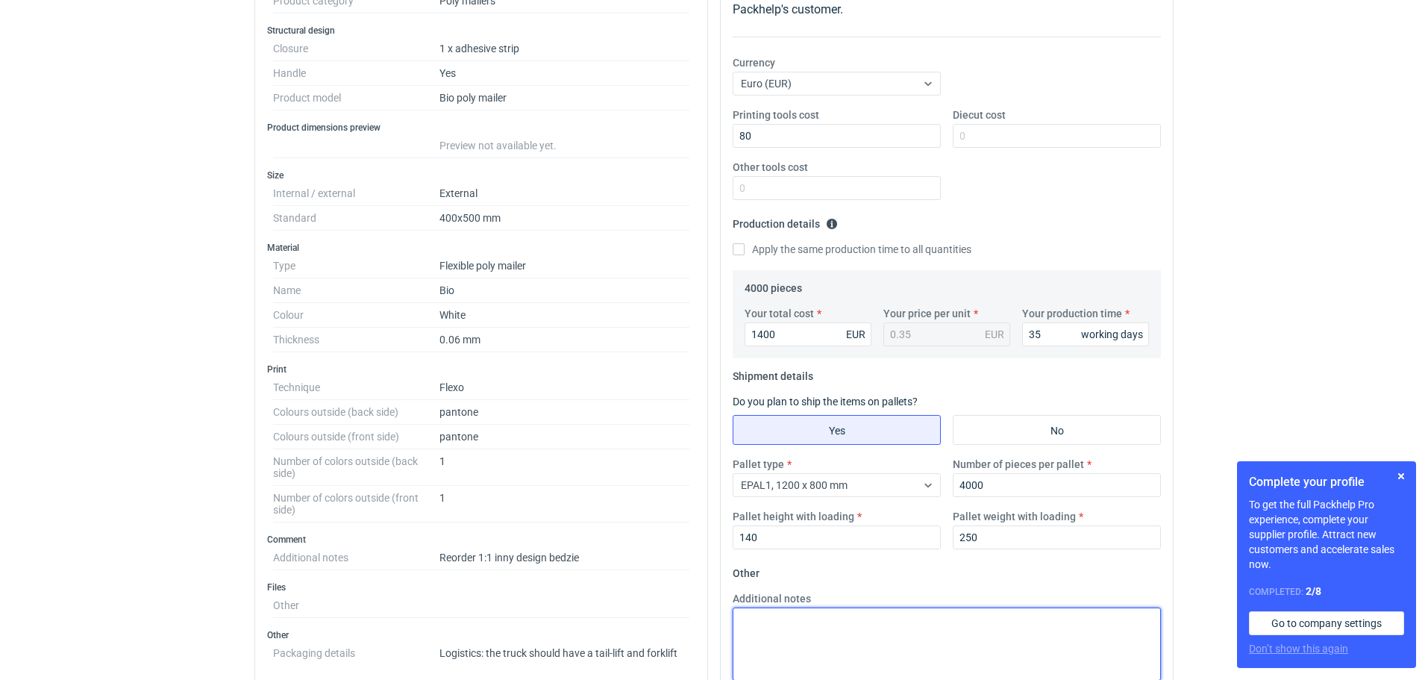
click at [757, 629] on textarea "Additional notes" at bounding box center [947, 643] width 428 height 73
paste textarea "Termin realizacji ok 4 tygodnie od akceptacji grafiki Ważność cen 30 dni Dostaw…"
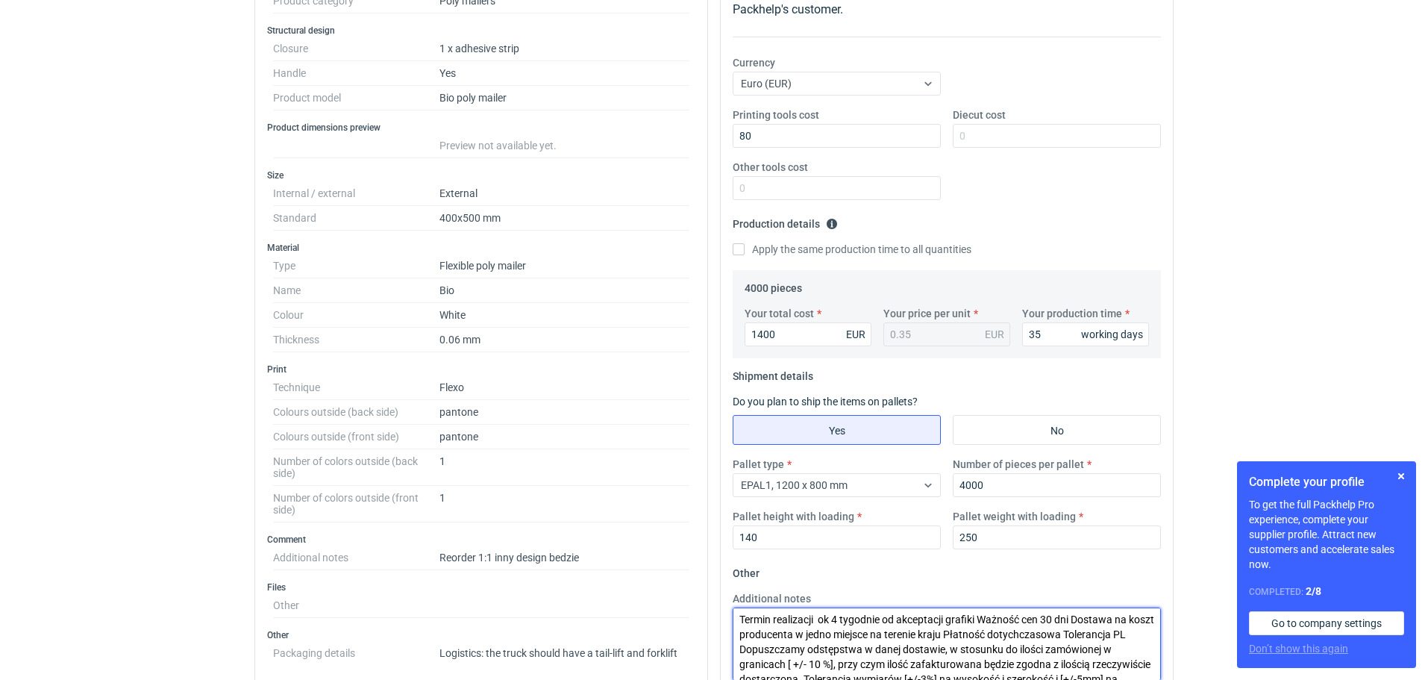
scroll to position [0, 0]
click at [842, 621] on textarea "Termin realizacji ok 4 tygodnie od akceptacji grafiki Ważność cen 30 dni Dostaw…" at bounding box center [947, 643] width 428 height 73
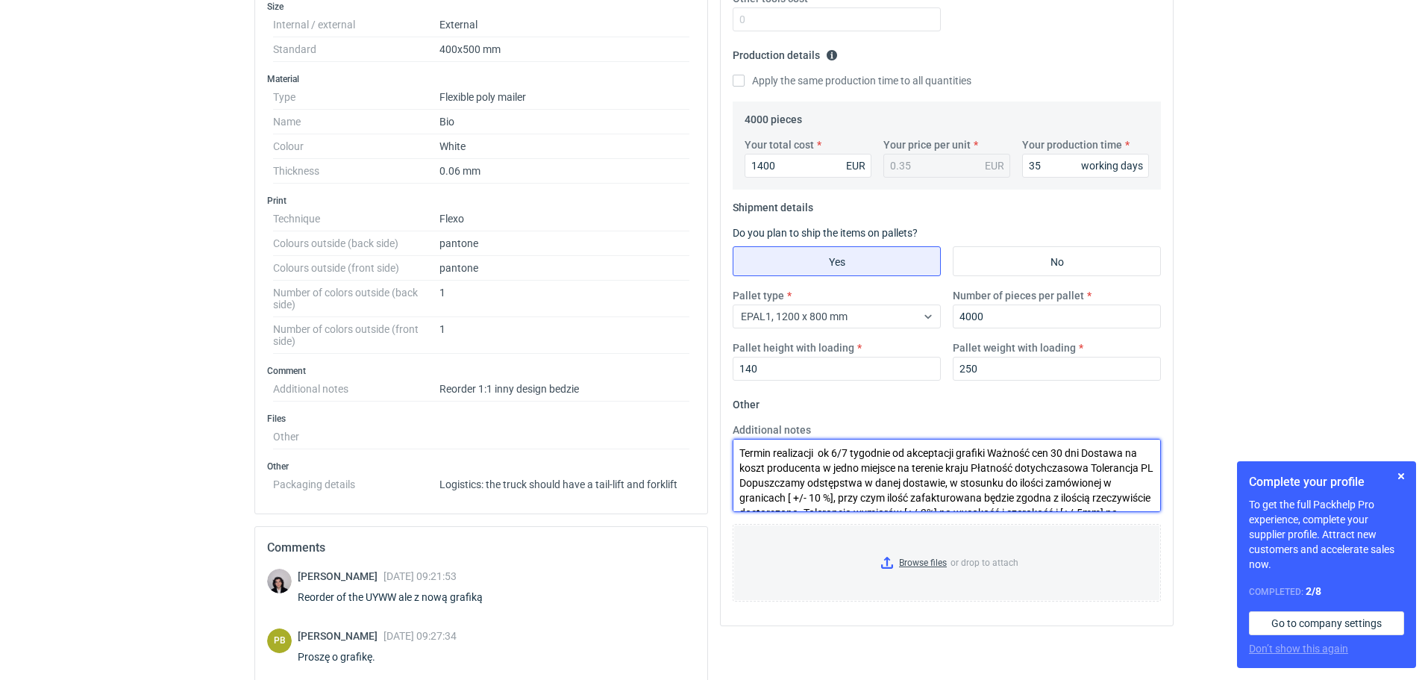
scroll to position [424, 0]
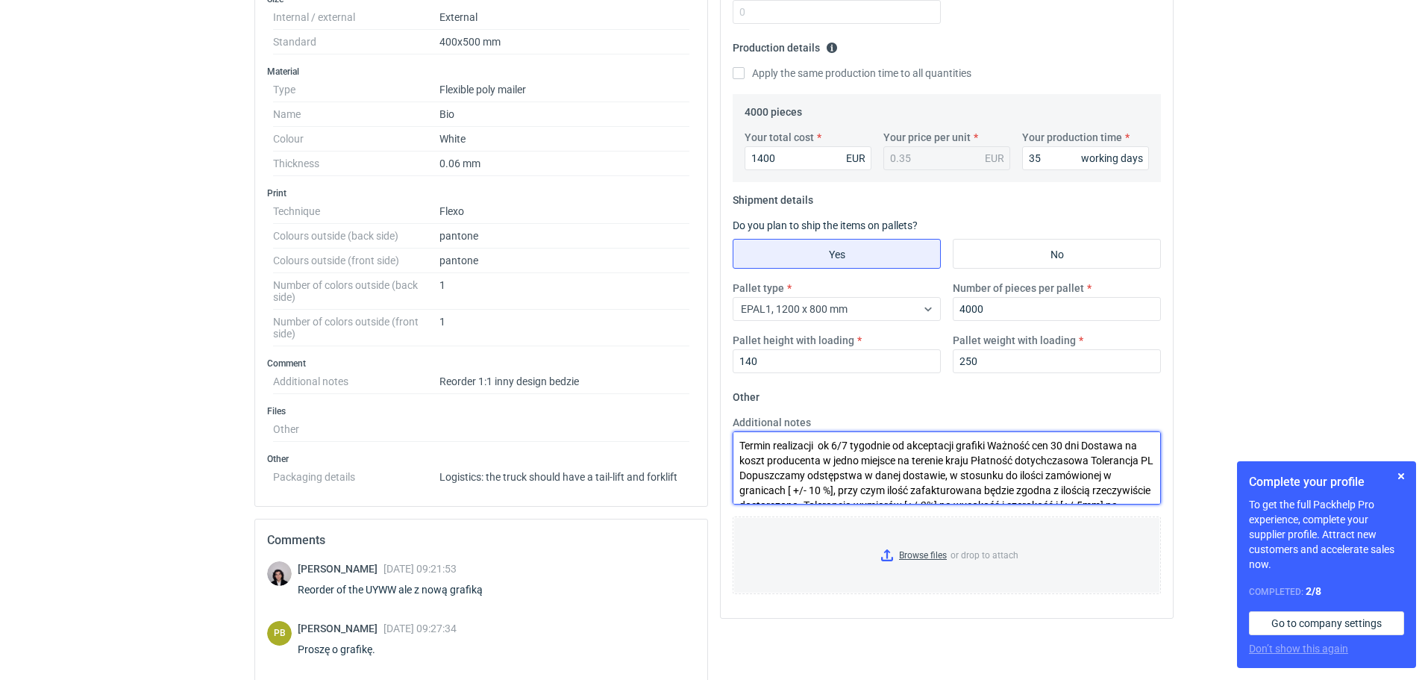
type textarea "Termin realizacji ok 6/7 tygodnie od akceptacji grafiki Ważność cen 30 dni Dost…"
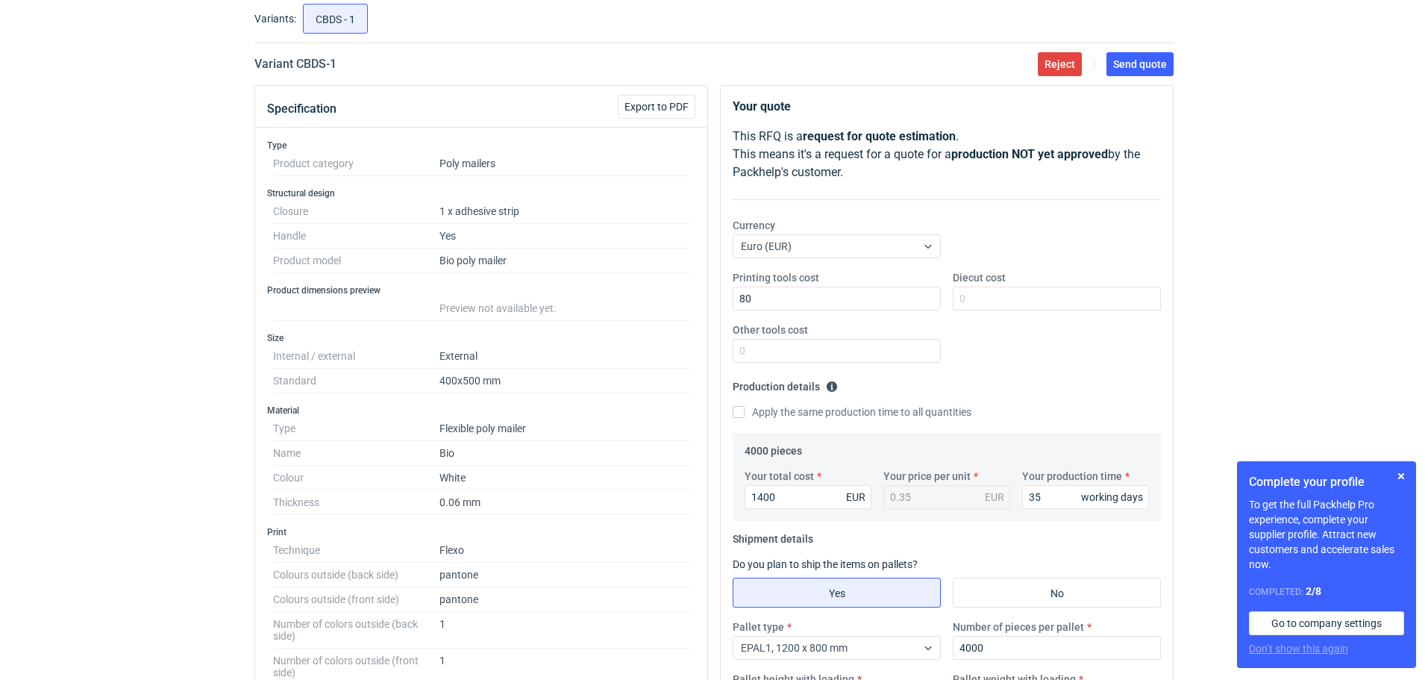
scroll to position [6, 0]
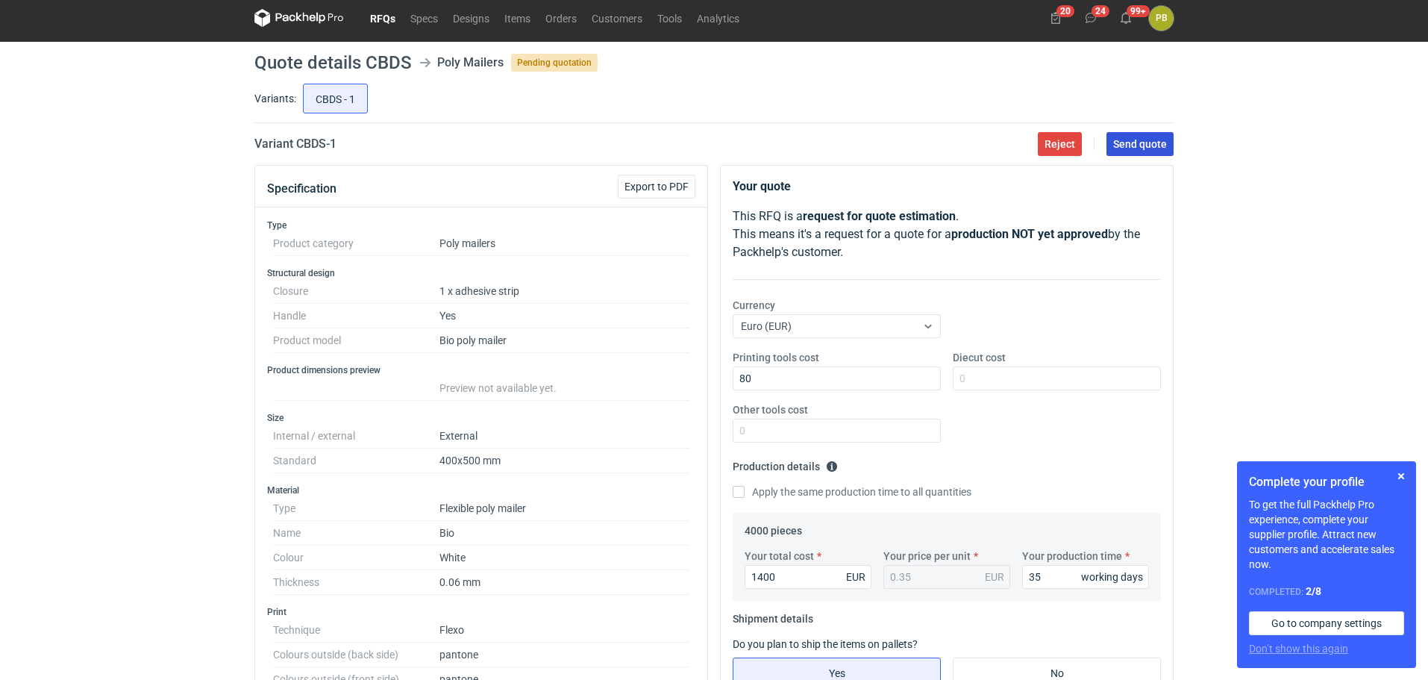
click at [1118, 142] on span "Send quote" at bounding box center [1140, 144] width 54 height 10
